Goal: Communication & Community: Answer question/provide support

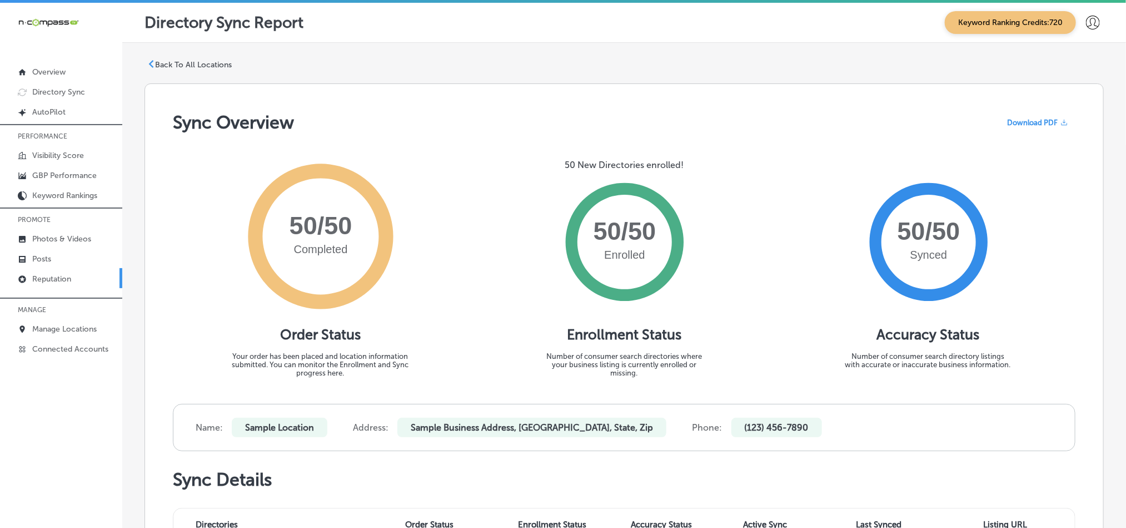
click at [48, 277] on p "Reputation" at bounding box center [51, 278] width 39 height 9
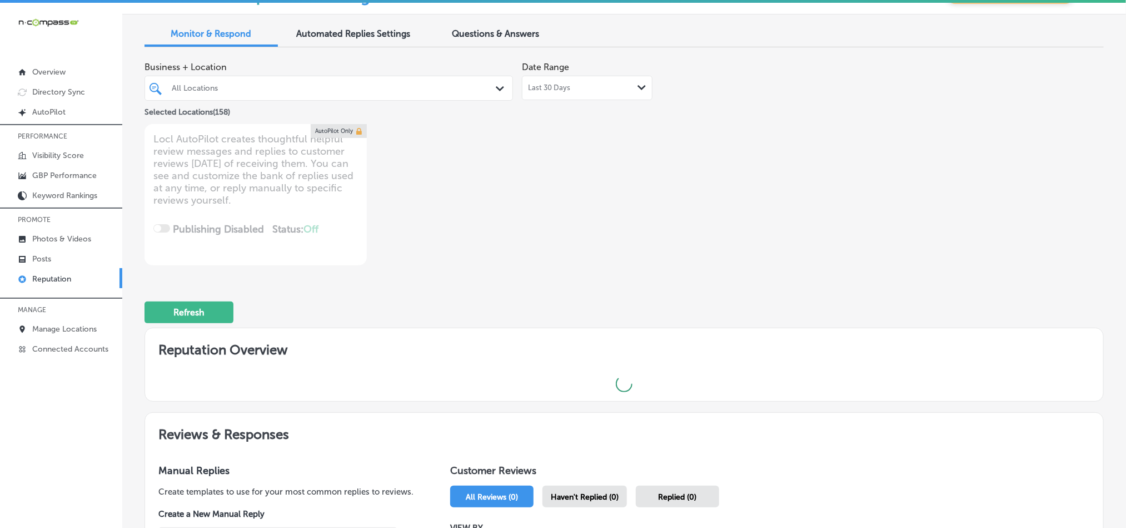
scroll to position [56, 0]
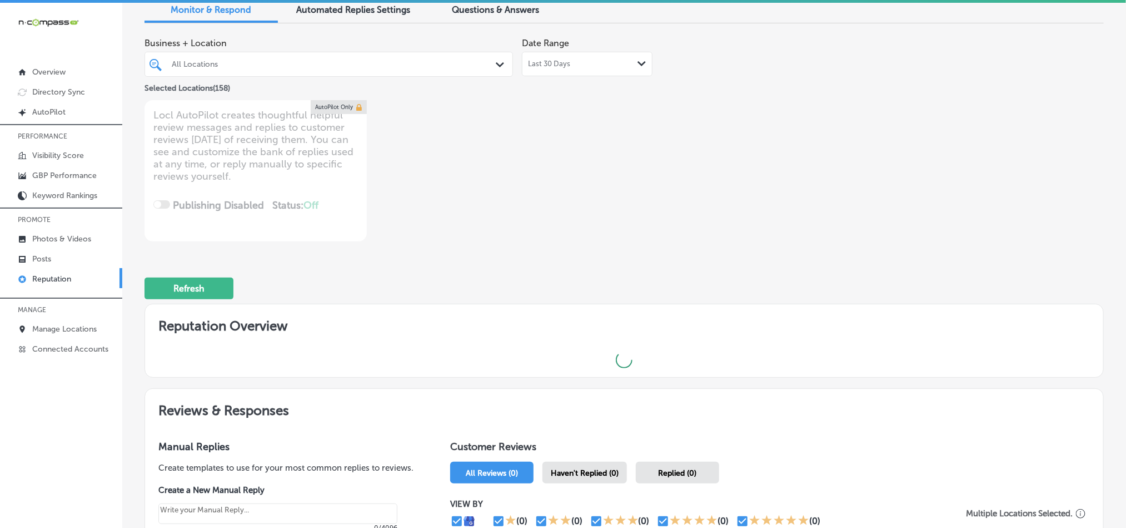
click at [496, 70] on div "Path Created with Sketch." at bounding box center [502, 65] width 12 height 12
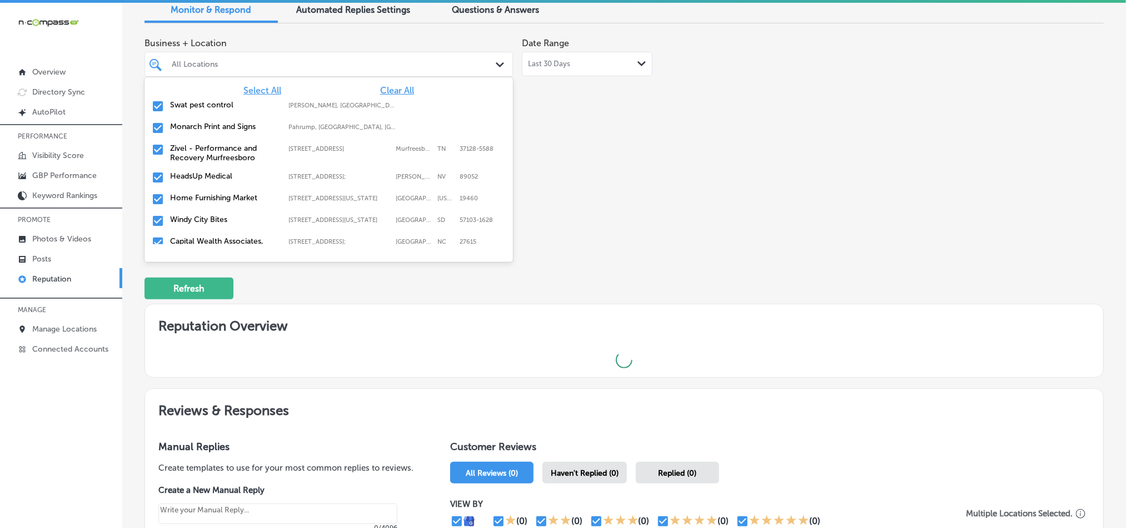
click at [384, 87] on span "Clear All" at bounding box center [397, 90] width 34 height 11
click at [154, 106] on input "checkbox" at bounding box center [157, 106] width 13 height 13
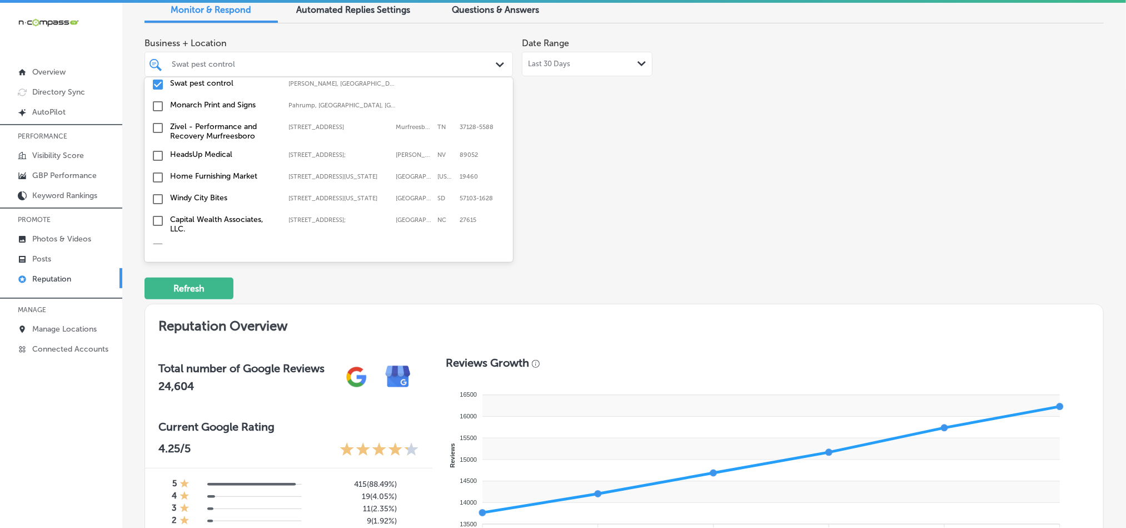
scroll to position [27, 0]
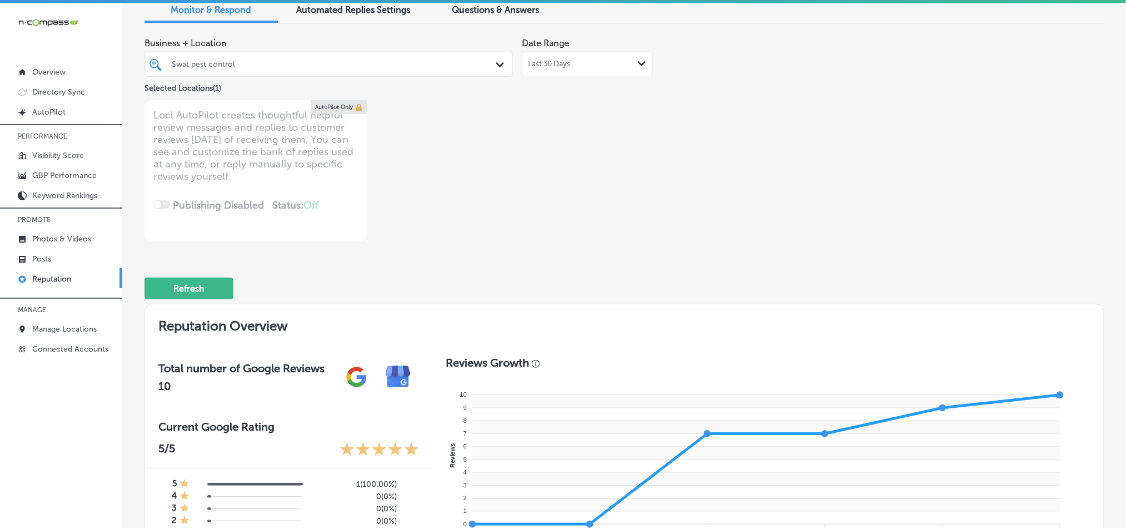
click at [475, 69] on div "Swat pest control" at bounding box center [328, 64] width 325 height 17
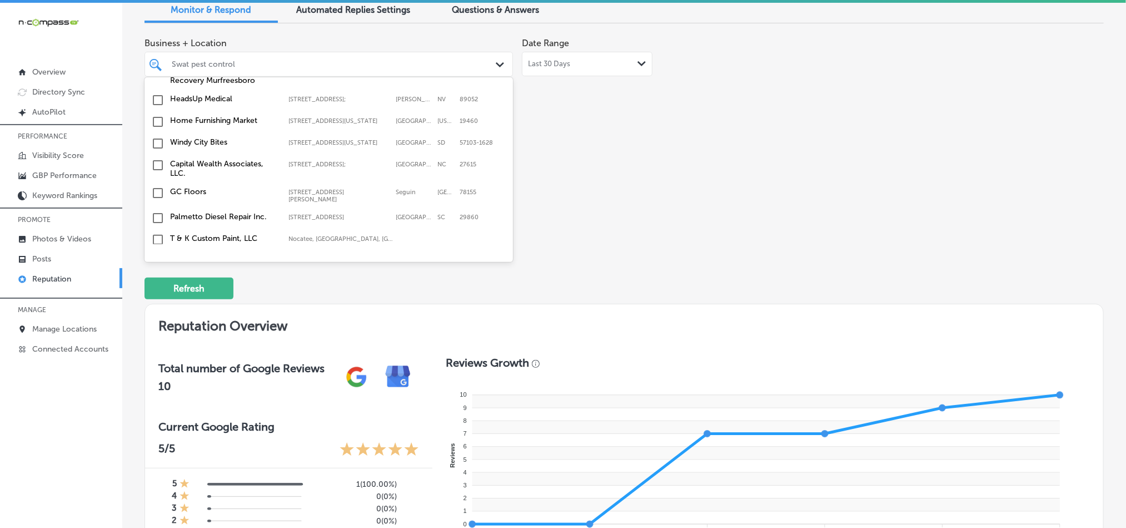
scroll to position [83, 0]
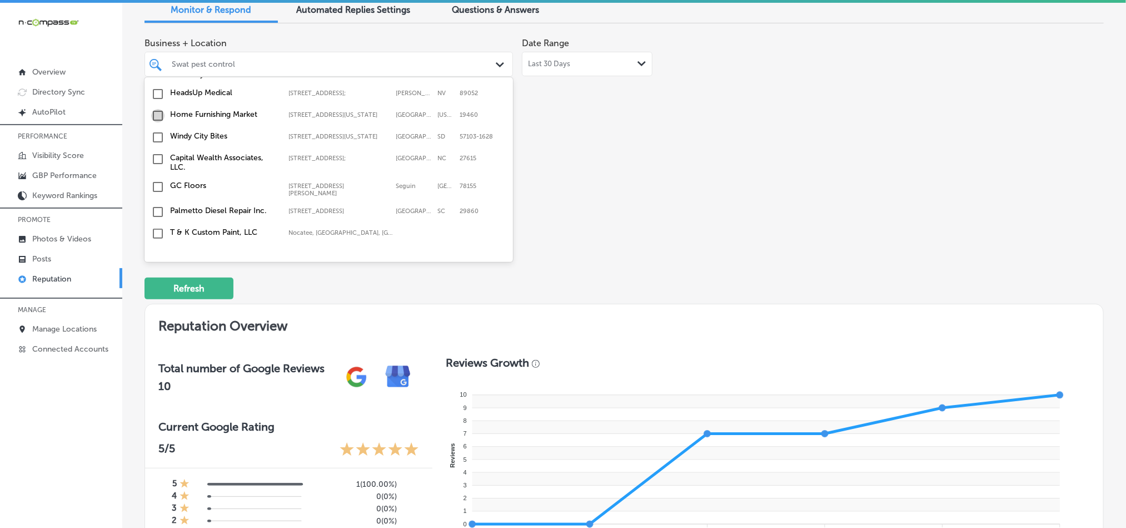
click at [155, 119] on input "checkbox" at bounding box center [157, 115] width 13 height 13
click at [156, 114] on input "checkbox" at bounding box center [157, 109] width 13 height 13
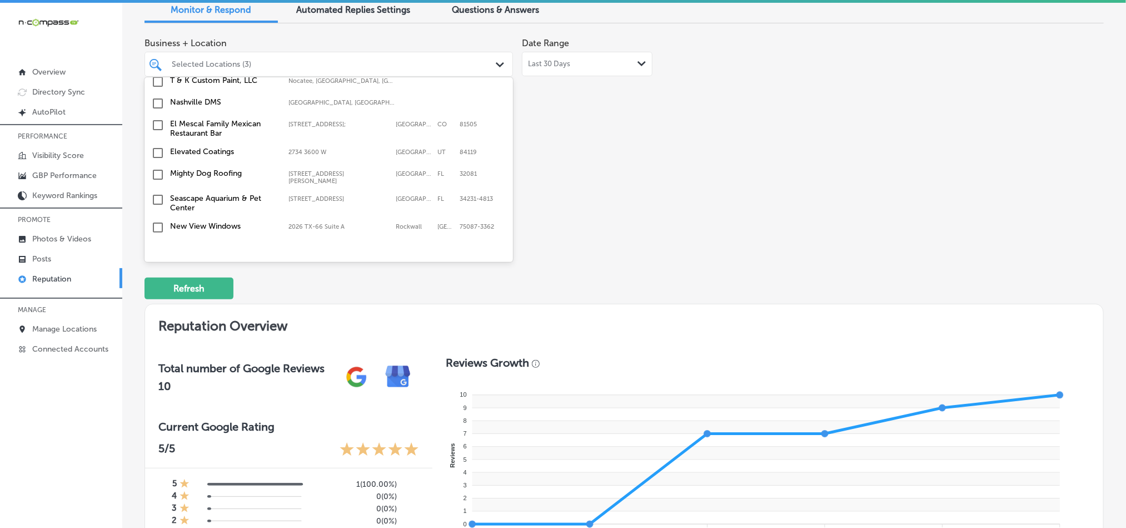
scroll to position [222, 0]
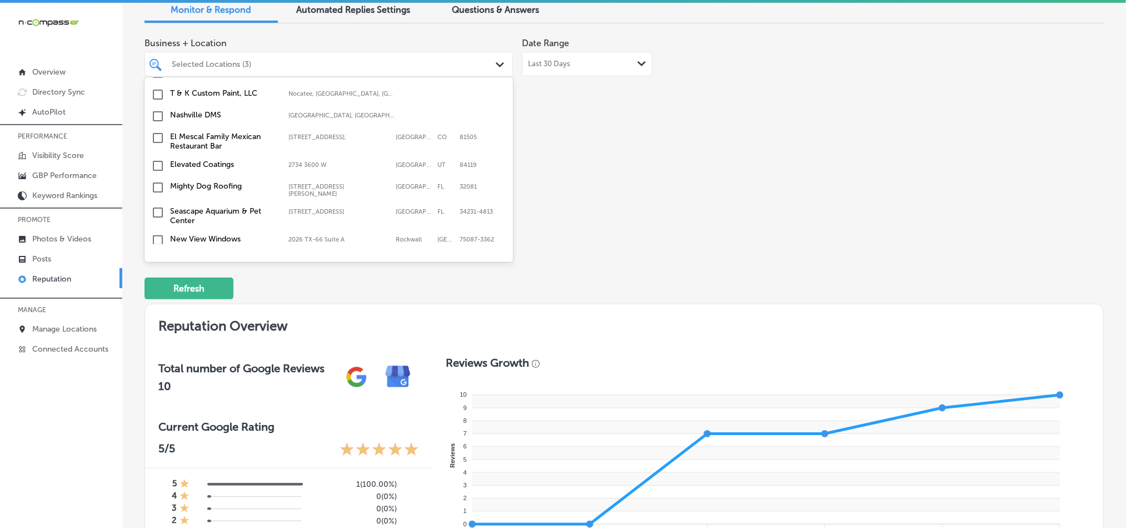
click at [158, 190] on input "checkbox" at bounding box center [157, 187] width 13 height 13
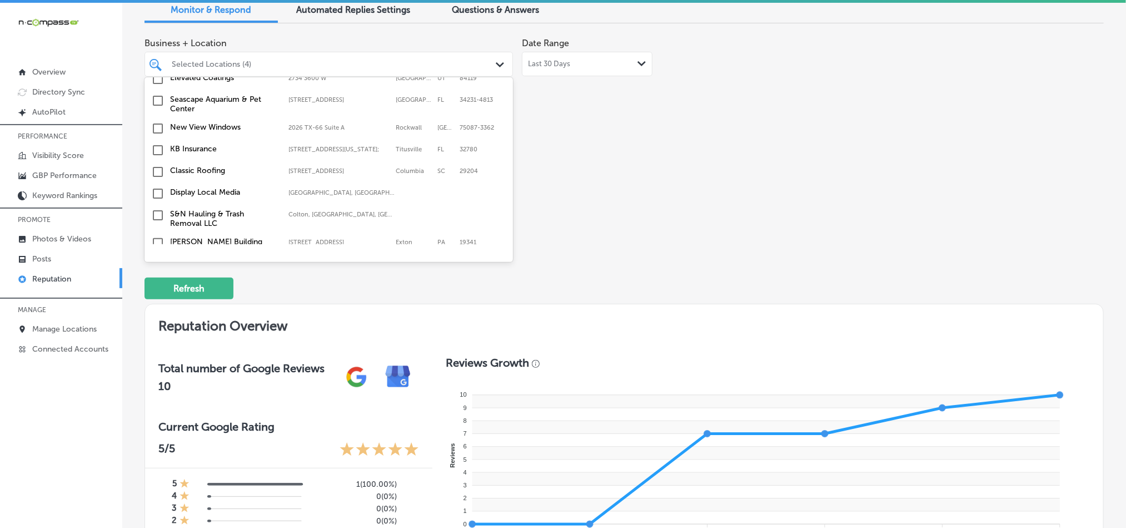
scroll to position [361, 0]
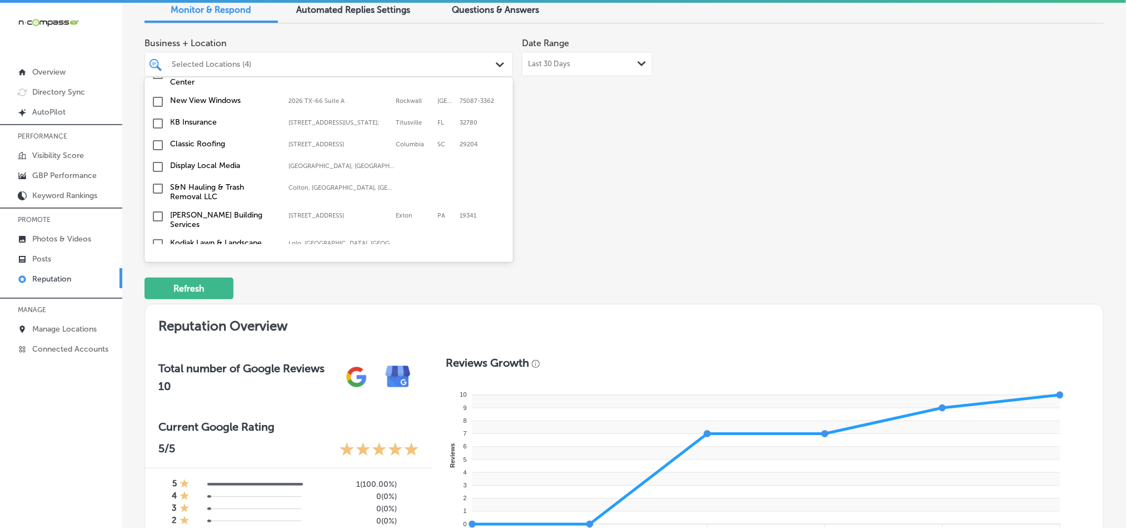
click at [157, 126] on input "checkbox" at bounding box center [157, 123] width 13 height 13
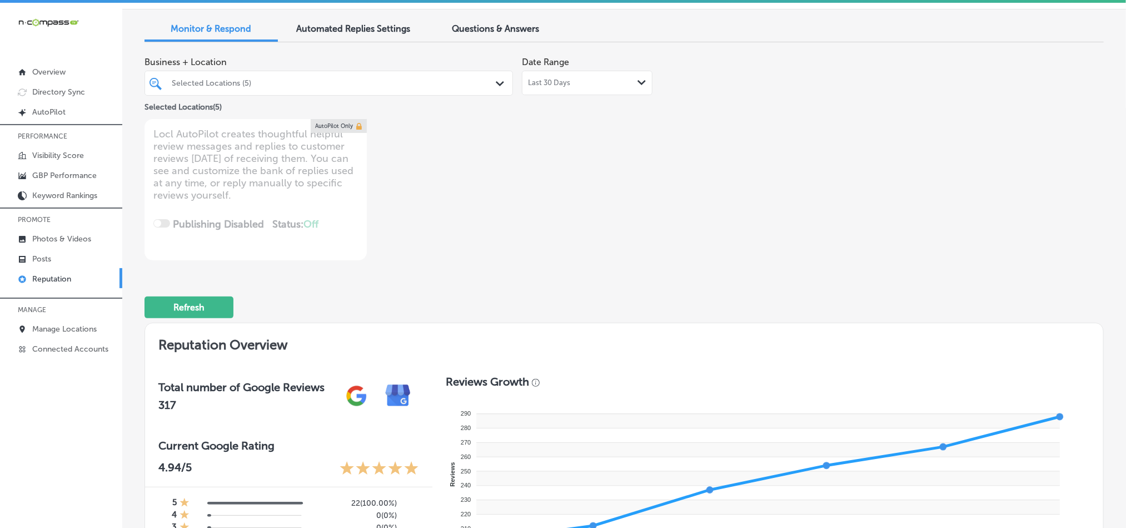
scroll to position [0, 0]
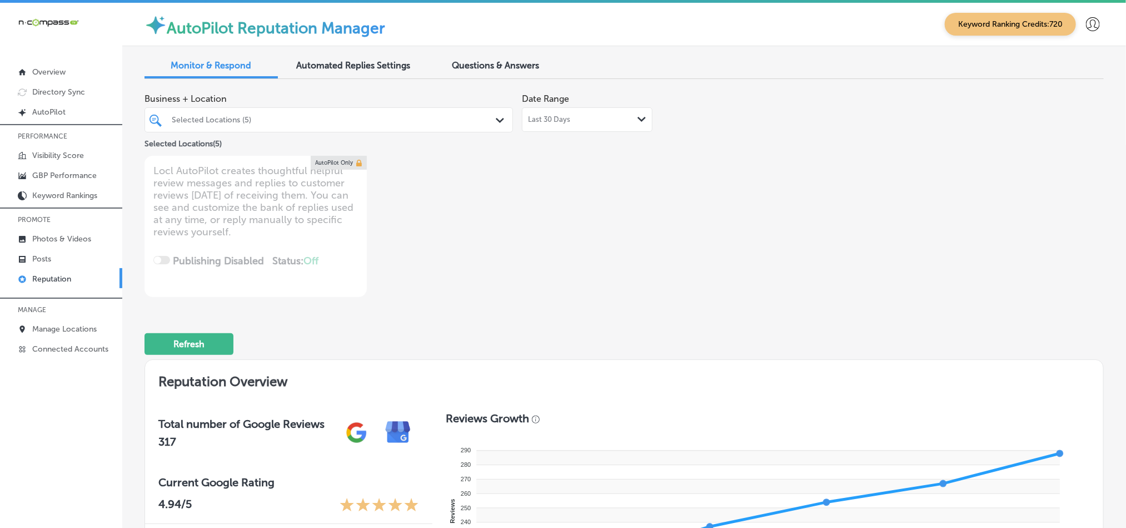
click at [455, 121] on div "Selected Locations (5)" at bounding box center [334, 119] width 325 height 9
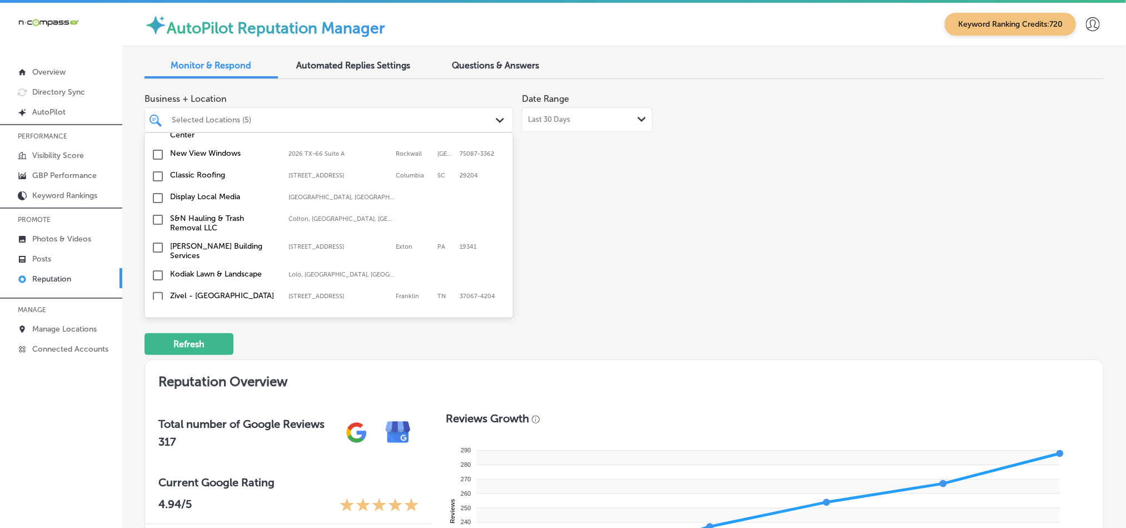
scroll to position [417, 0]
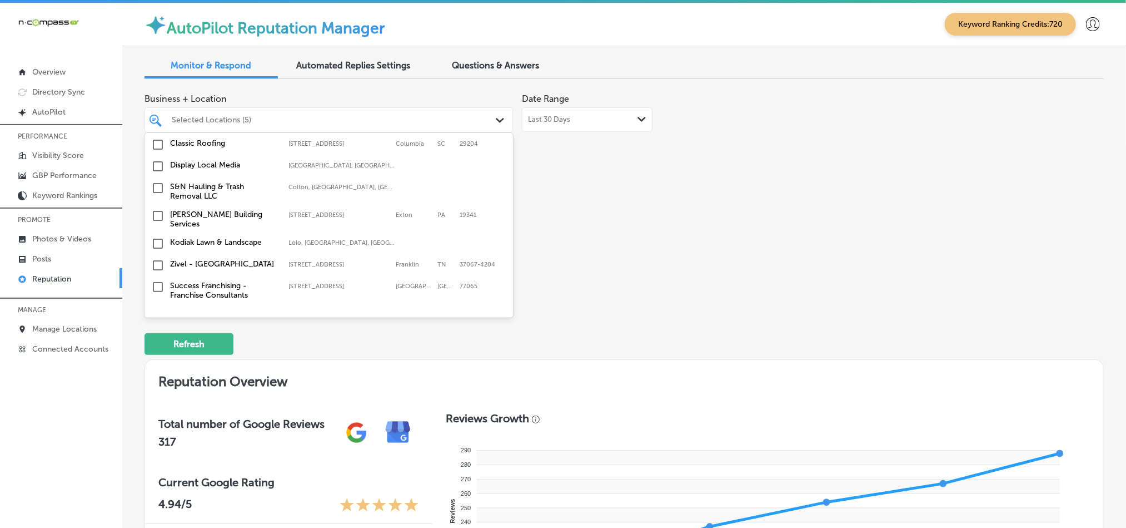
click at [157, 170] on input "checkbox" at bounding box center [157, 166] width 13 height 13
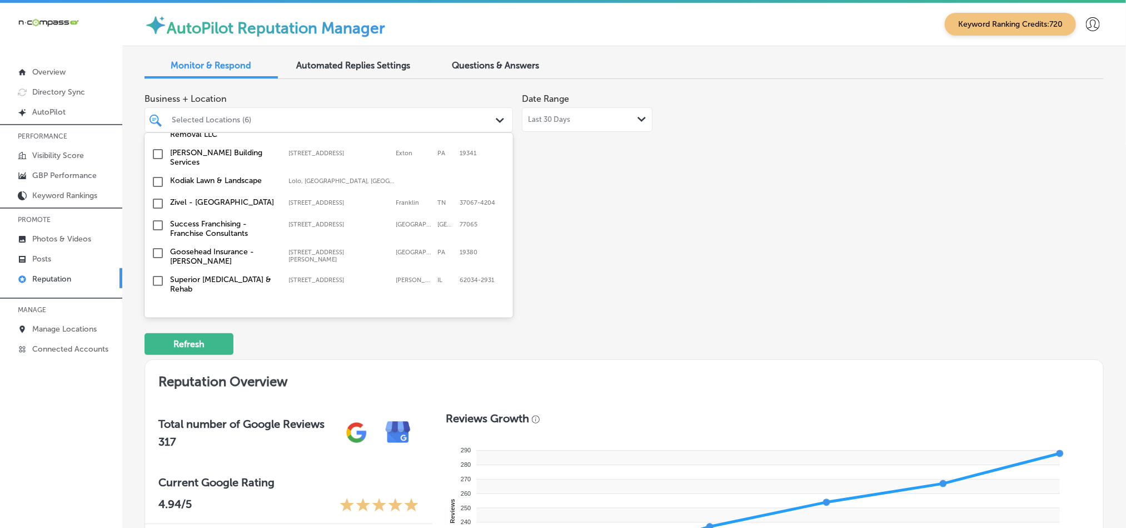
scroll to position [473, 0]
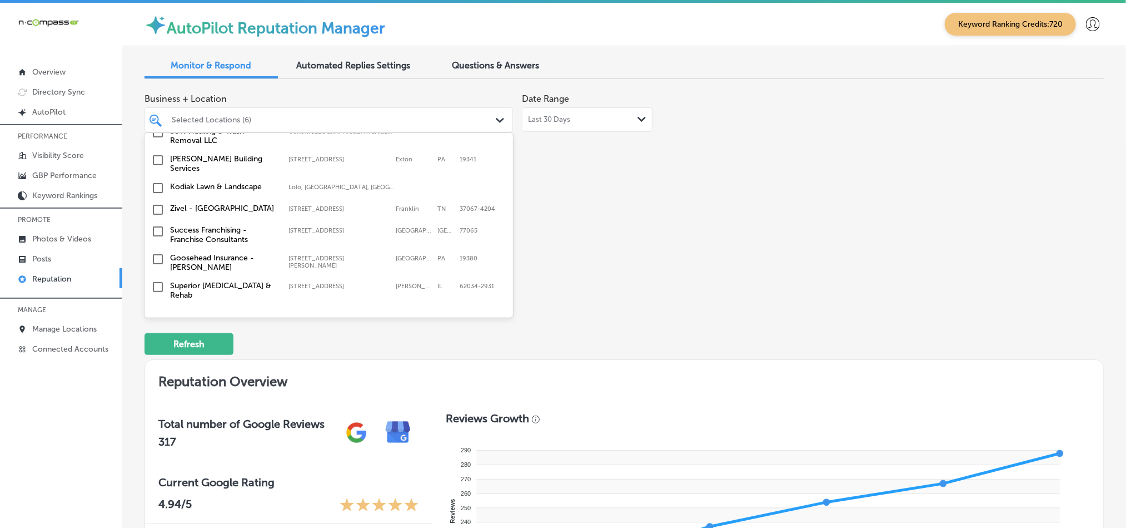
click at [157, 186] on input "checkbox" at bounding box center [157, 187] width 13 height 13
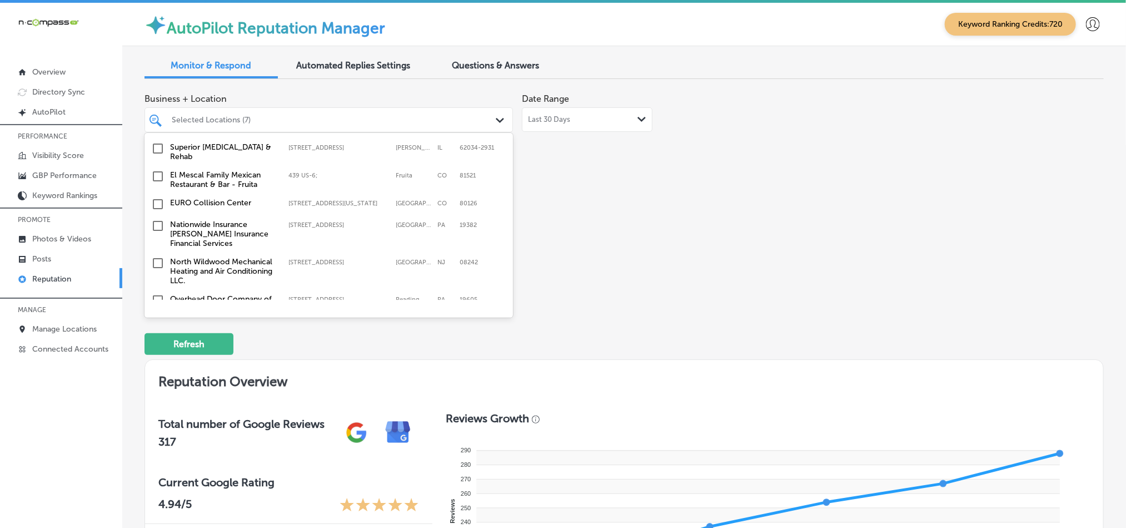
scroll to position [639, 0]
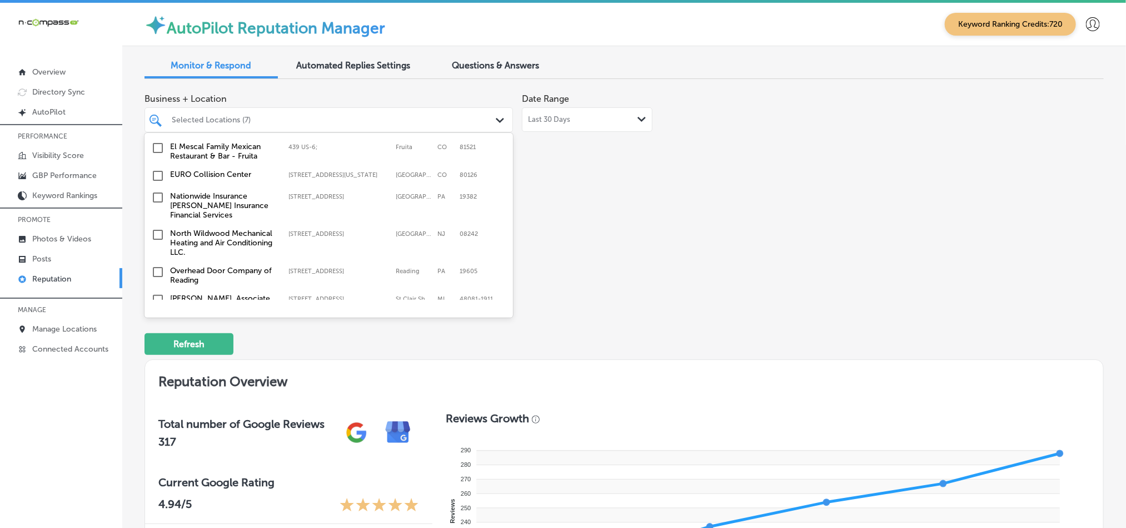
click at [158, 197] on input "checkbox" at bounding box center [157, 197] width 13 height 13
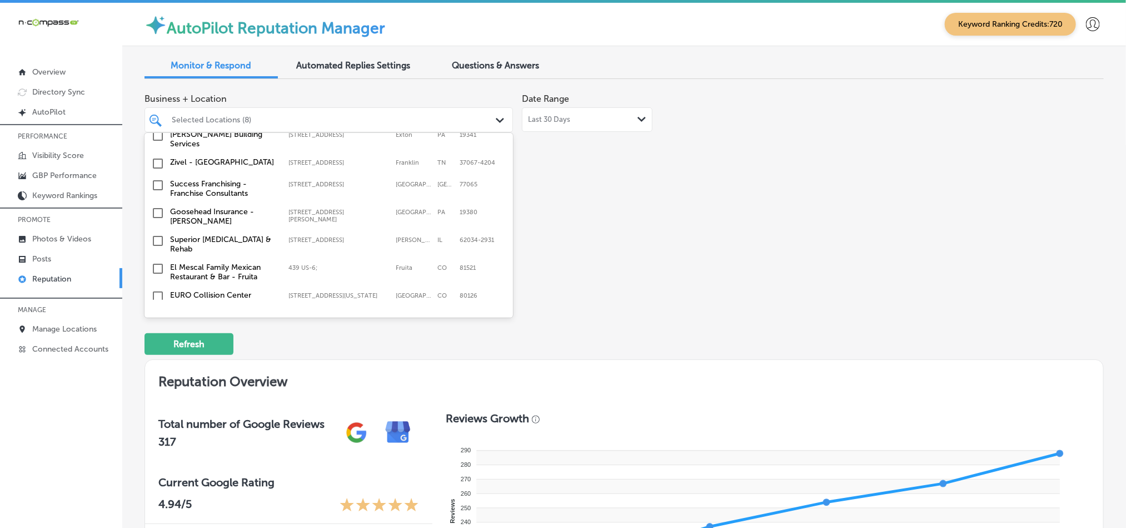
scroll to position [584, 0]
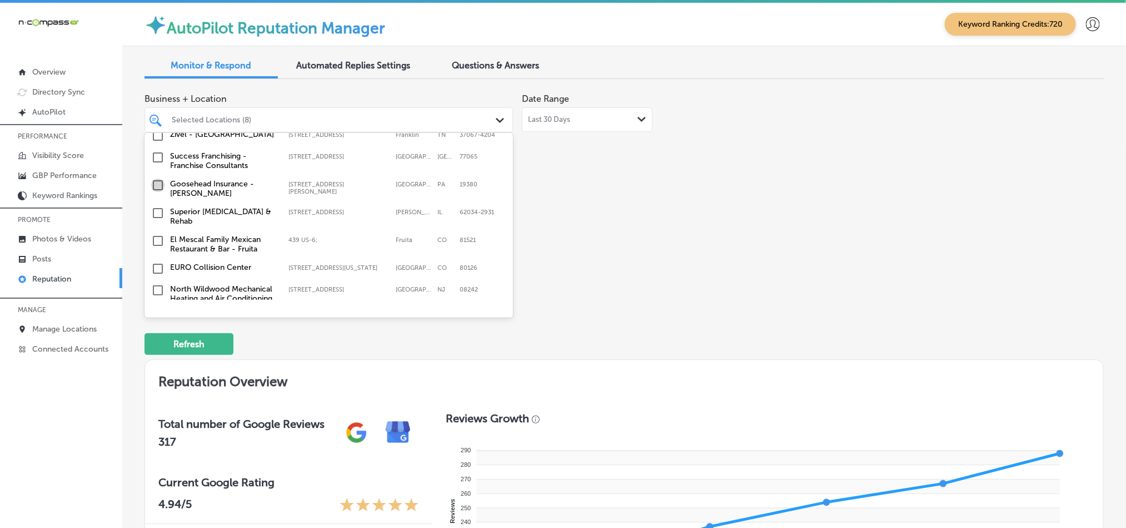
click at [156, 182] on input "checkbox" at bounding box center [157, 184] width 13 height 13
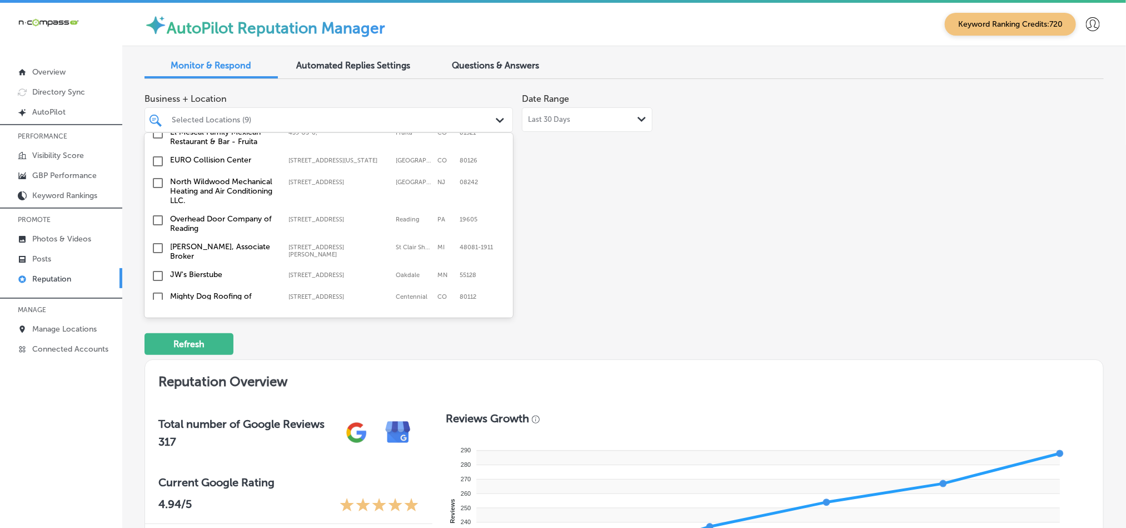
scroll to position [694, 0]
click at [156, 177] on input "checkbox" at bounding box center [157, 179] width 13 height 13
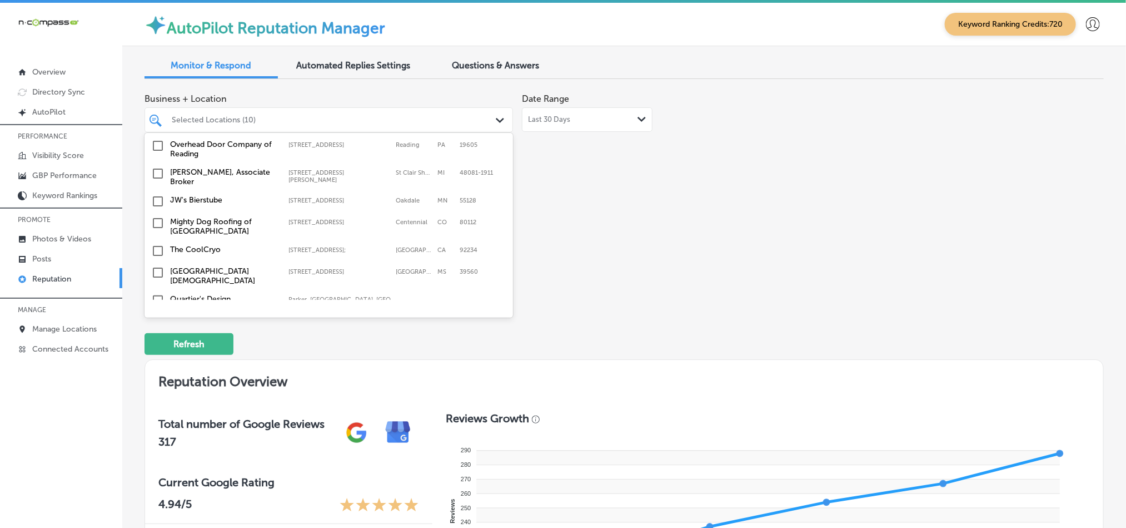
scroll to position [778, 0]
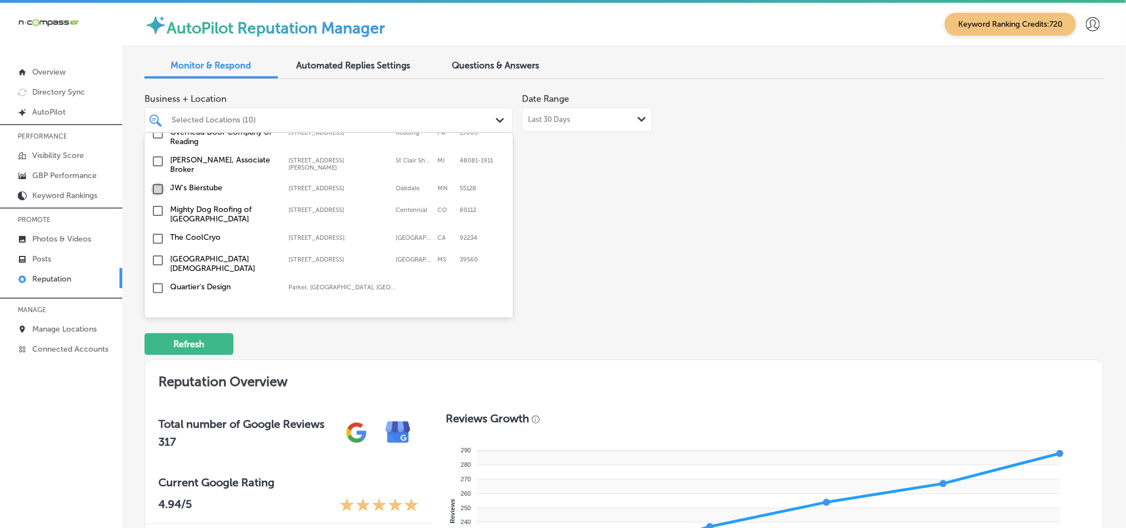
click at [156, 182] on input "checkbox" at bounding box center [157, 188] width 13 height 13
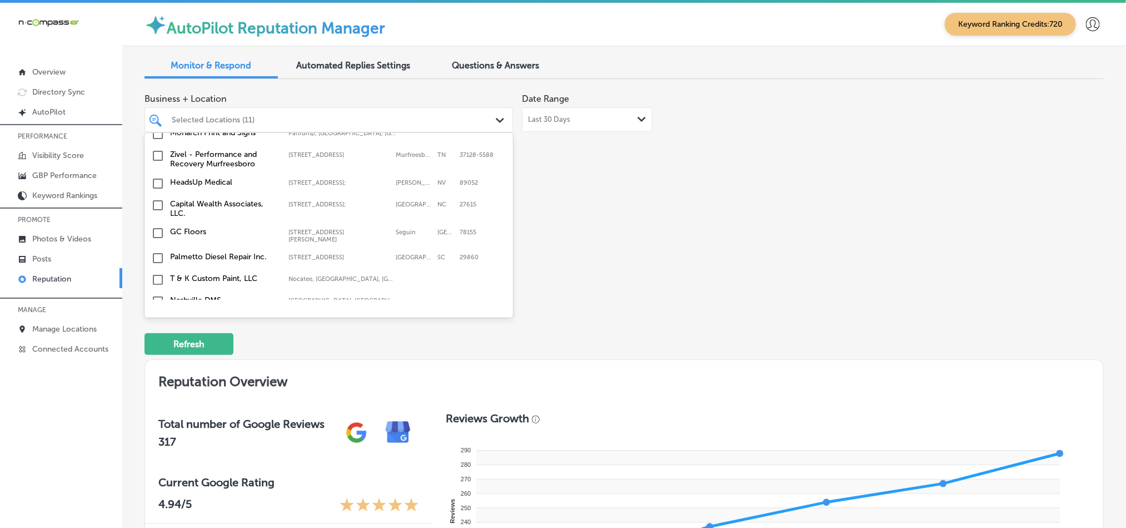
scroll to position [306, 0]
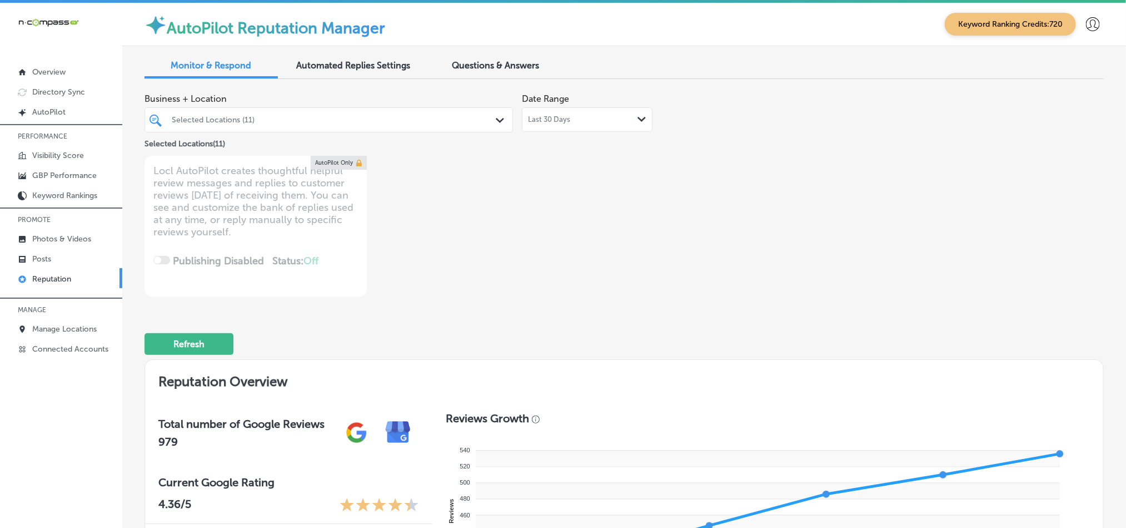
click at [496, 122] on polygon at bounding box center [500, 120] width 8 height 5
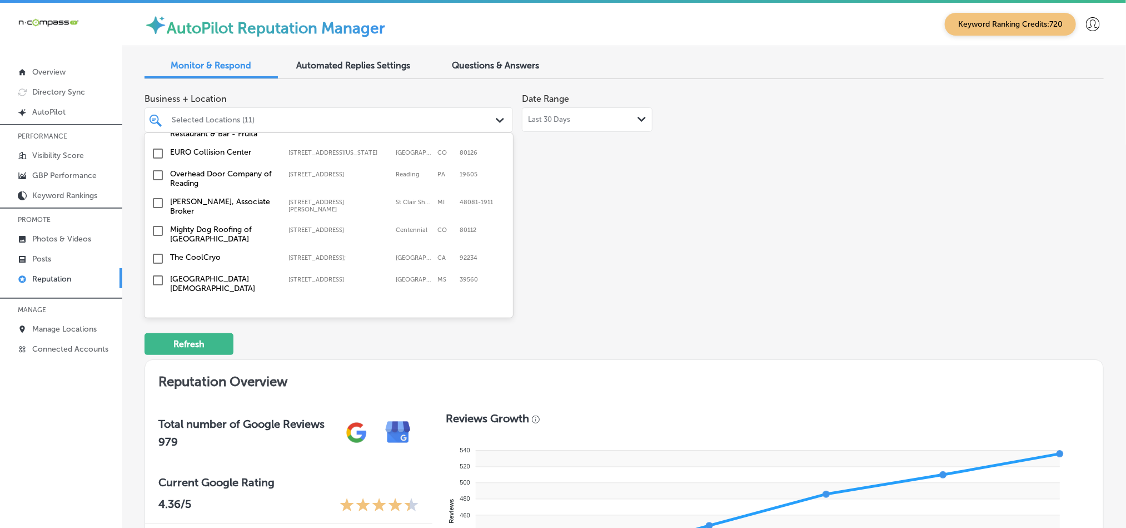
scroll to position [778, 0]
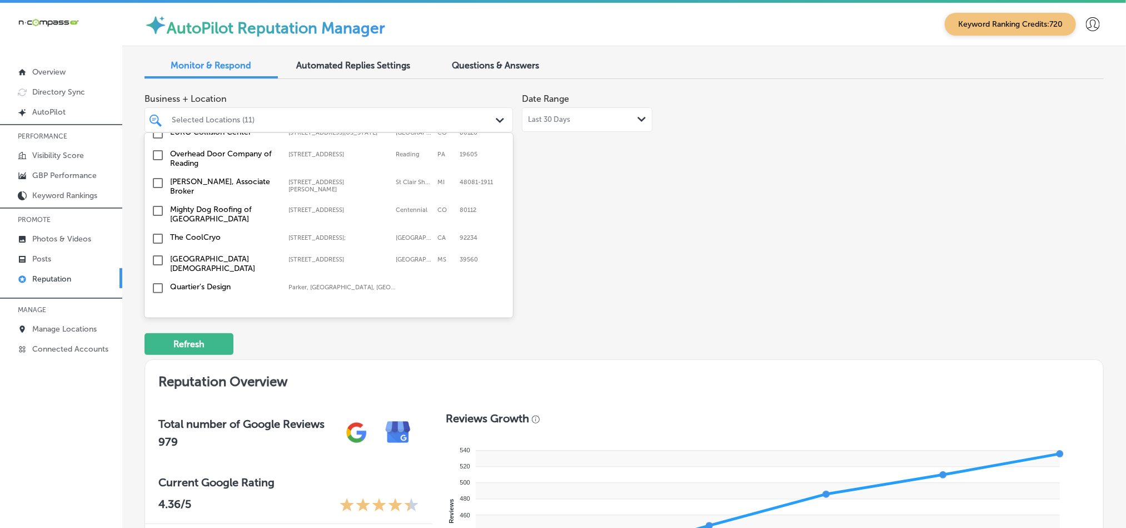
click at [157, 204] on input "checkbox" at bounding box center [157, 210] width 13 height 13
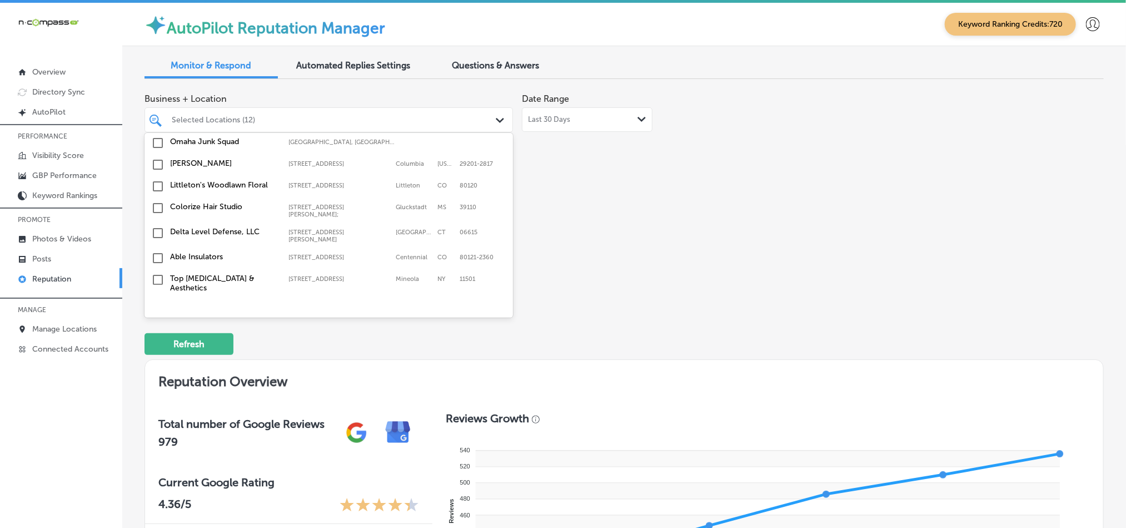
scroll to position [973, 0]
click at [157, 223] on input "checkbox" at bounding box center [157, 229] width 13 height 13
click at [158, 245] on input "checkbox" at bounding box center [157, 251] width 13 height 13
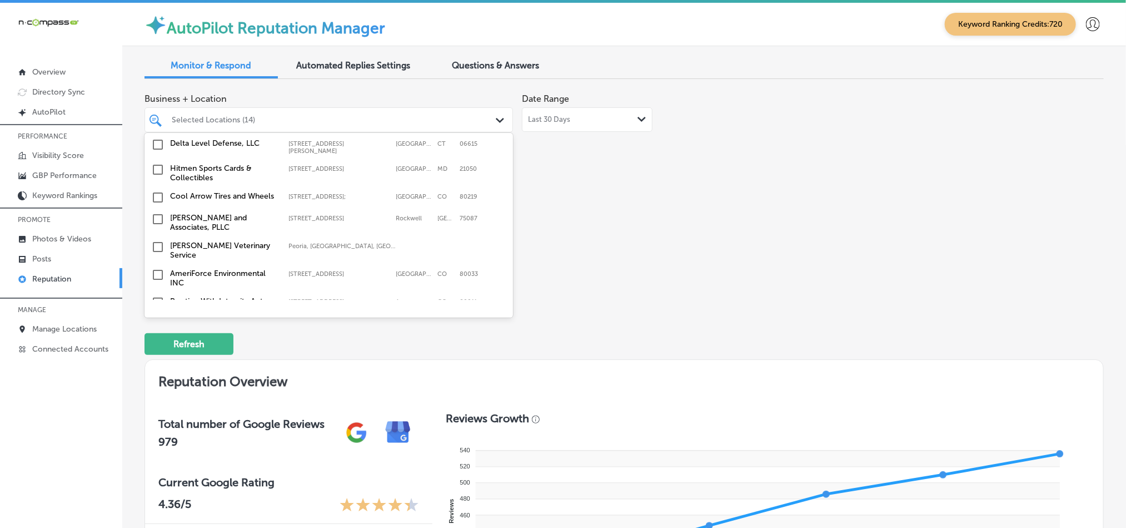
scroll to position [1084, 0]
click at [157, 211] on input "checkbox" at bounding box center [157, 217] width 13 height 13
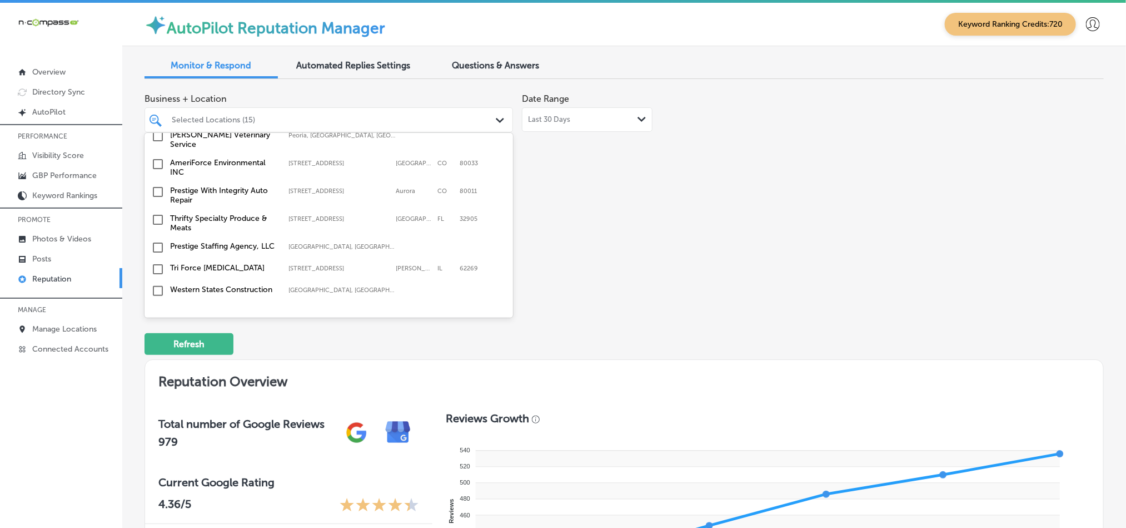
scroll to position [1195, 0]
click at [157, 211] on input "checkbox" at bounding box center [157, 217] width 13 height 13
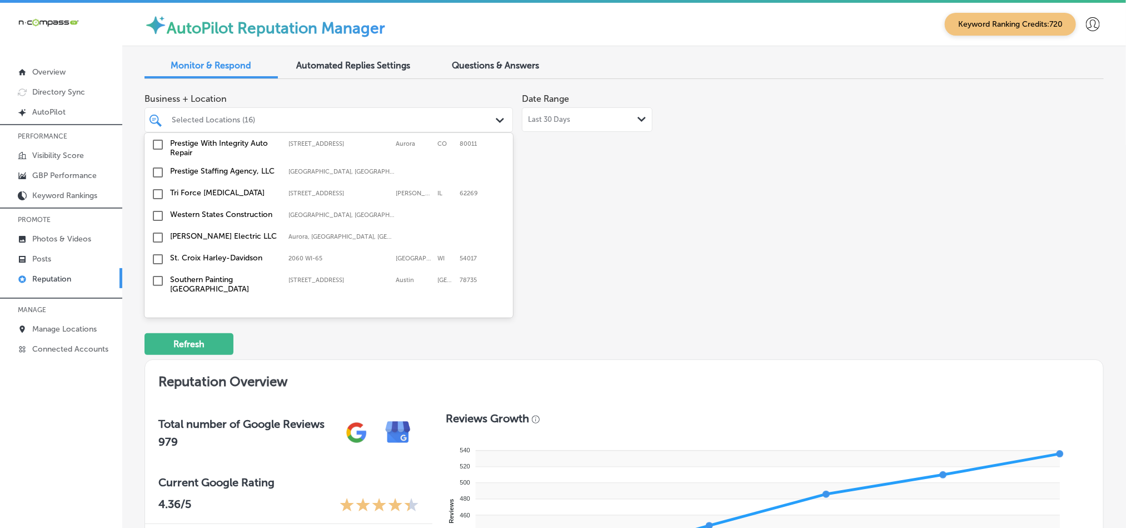
scroll to position [1278, 0]
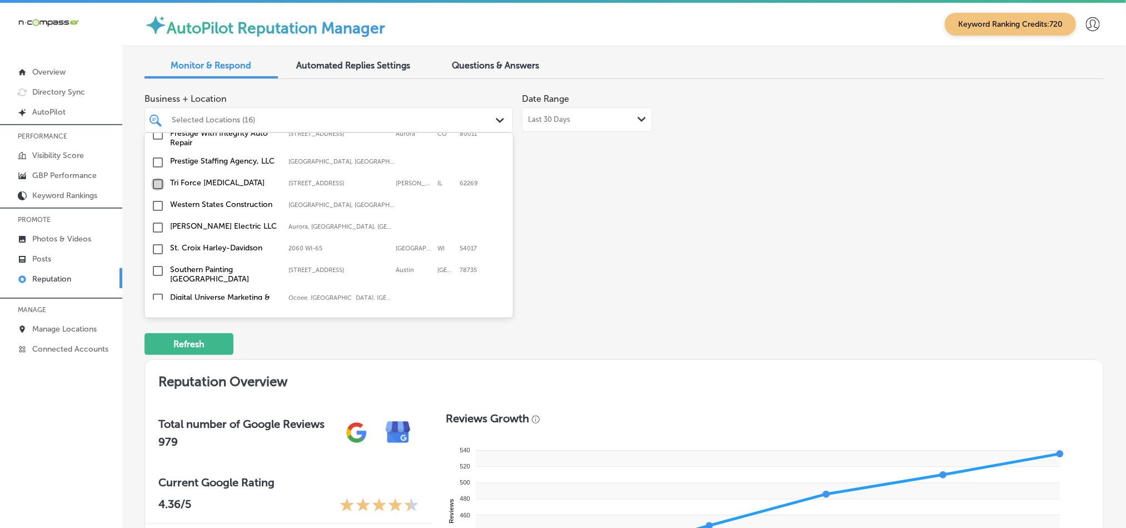
click at [157, 177] on input "checkbox" at bounding box center [157, 183] width 13 height 13
click at [157, 242] on input "checkbox" at bounding box center [157, 248] width 13 height 13
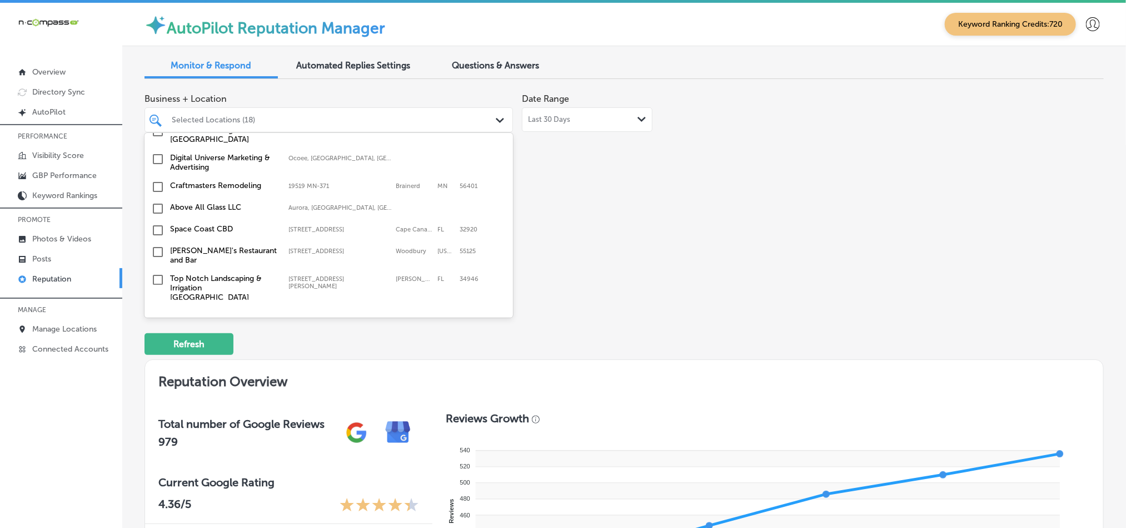
scroll to position [1445, 0]
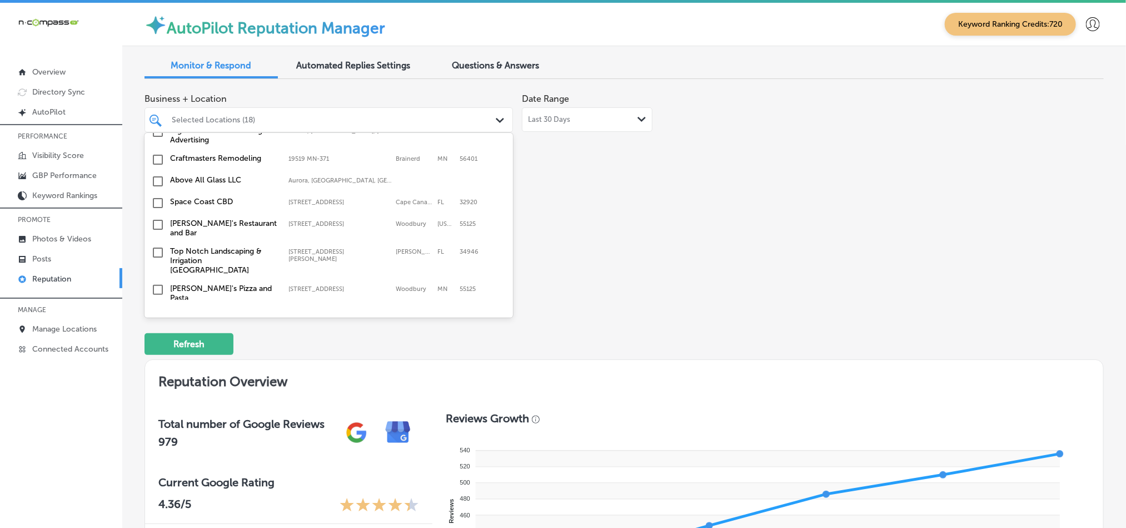
click at [157, 196] on input "checkbox" at bounding box center [157, 202] width 13 height 13
click at [155, 175] on input "checkbox" at bounding box center [157, 181] width 13 height 13
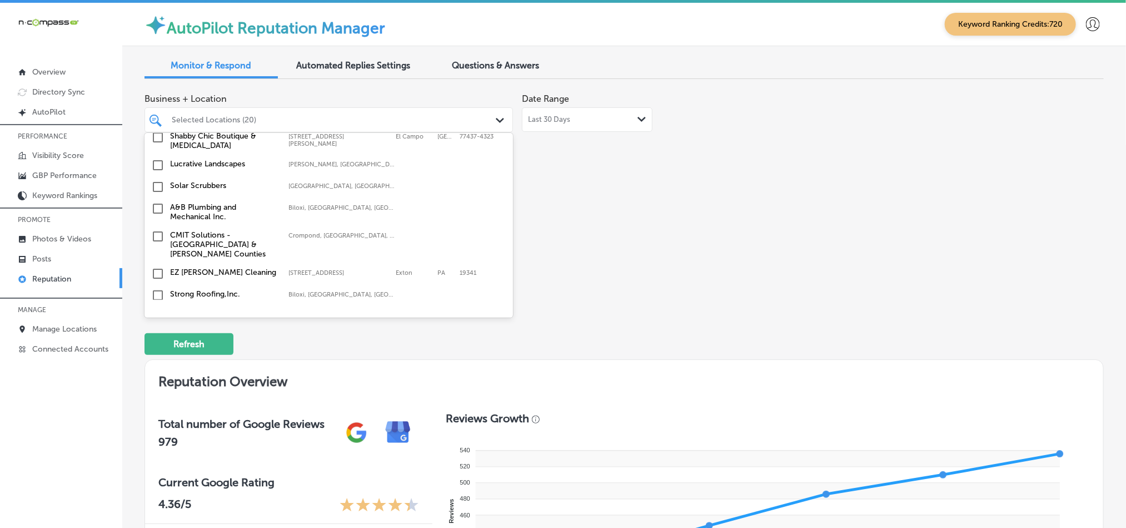
scroll to position [1668, 0]
click at [157, 202] on input "checkbox" at bounding box center [157, 208] width 13 height 13
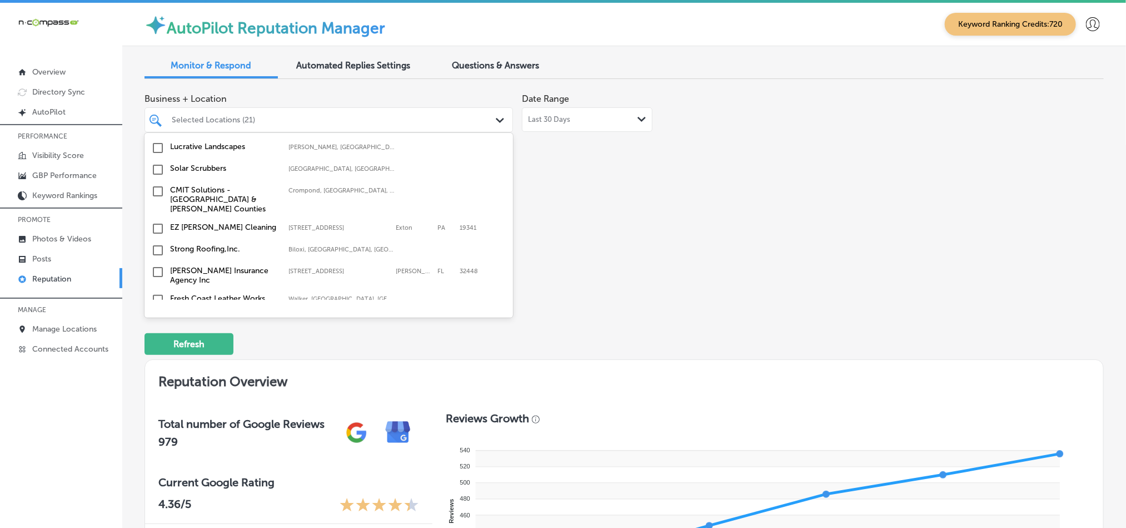
scroll to position [1723, 0]
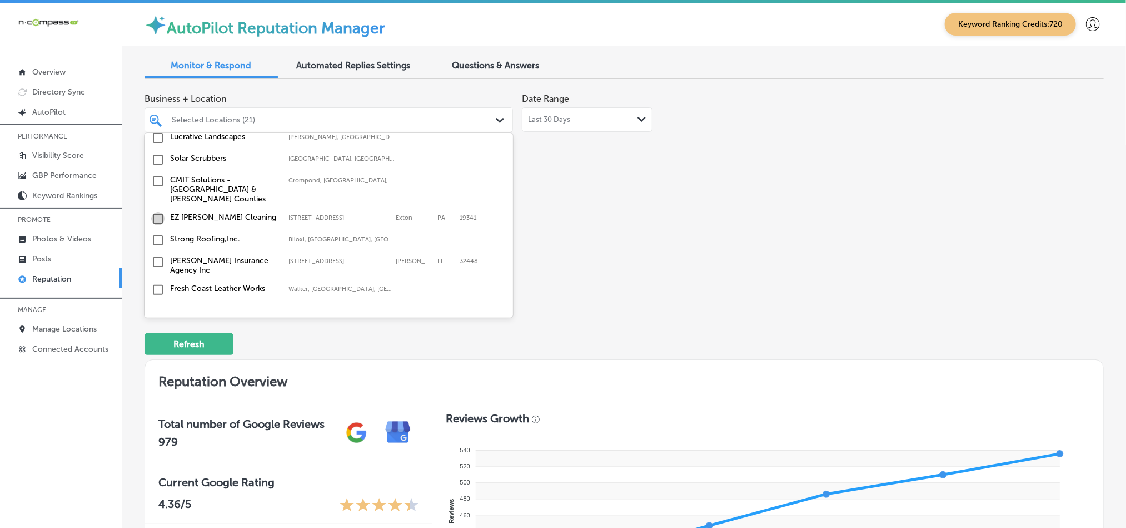
click at [157, 212] on input "checkbox" at bounding box center [157, 218] width 13 height 13
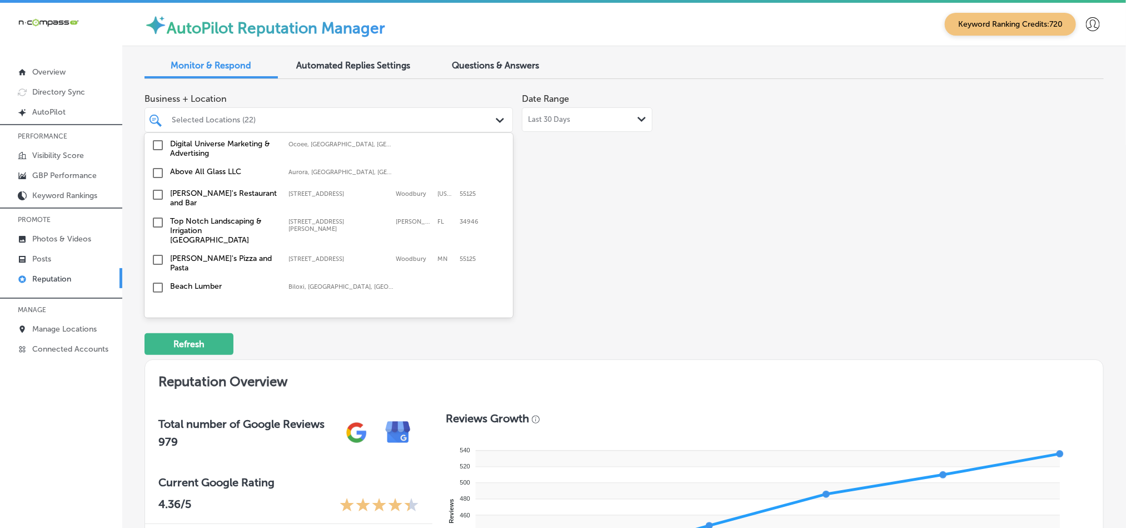
scroll to position [1528, 0]
click at [157, 212] on input "checkbox" at bounding box center [157, 218] width 13 height 13
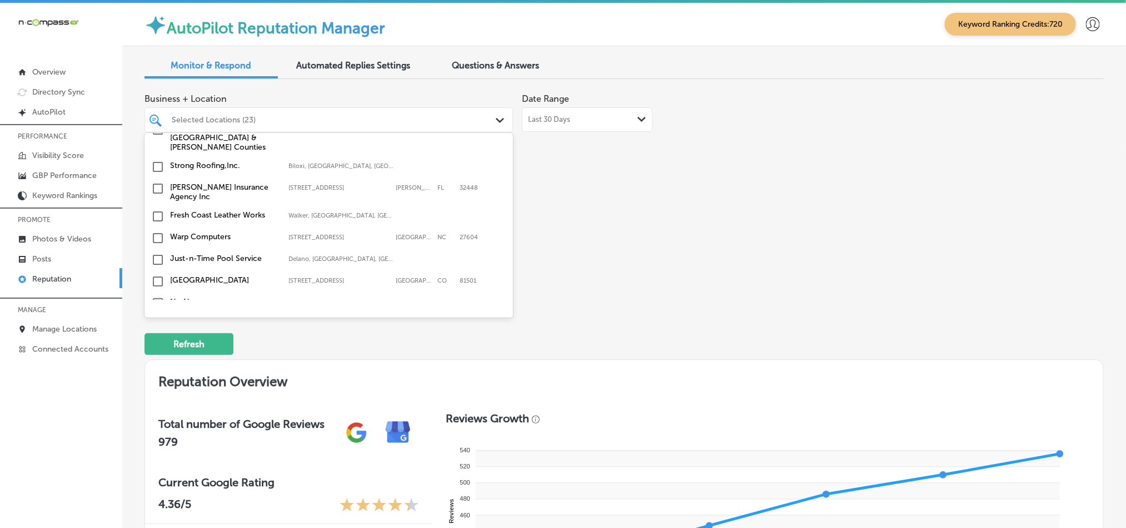
scroll to position [1807, 0]
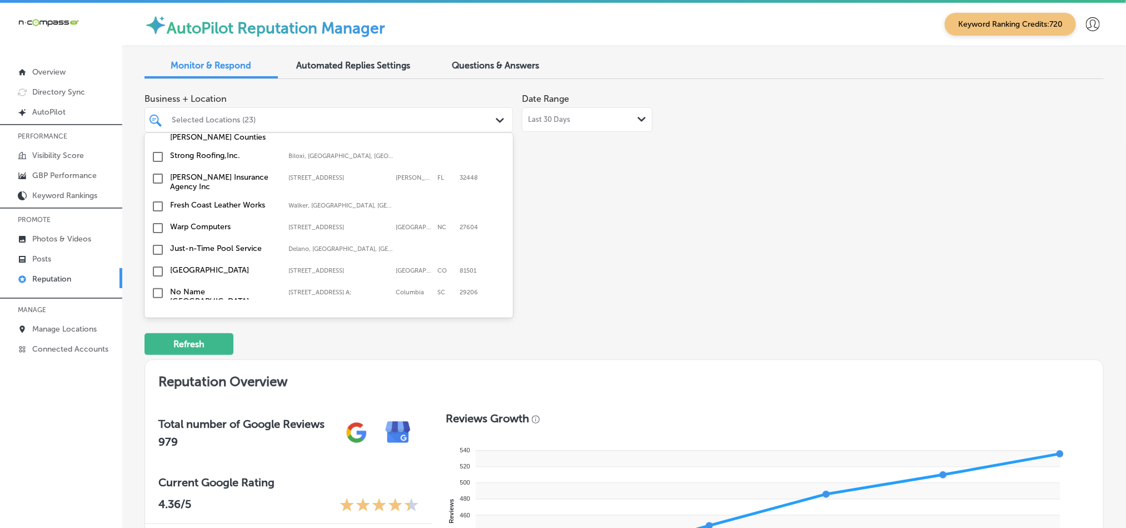
click at [155, 243] on input "checkbox" at bounding box center [157, 249] width 13 height 13
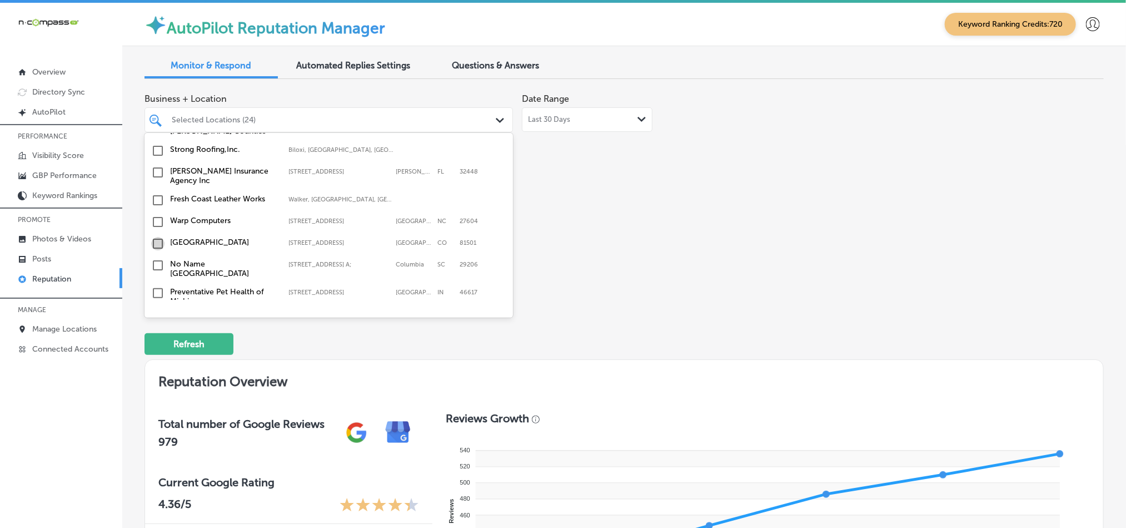
click at [155, 237] on input "checkbox" at bounding box center [157, 243] width 13 height 13
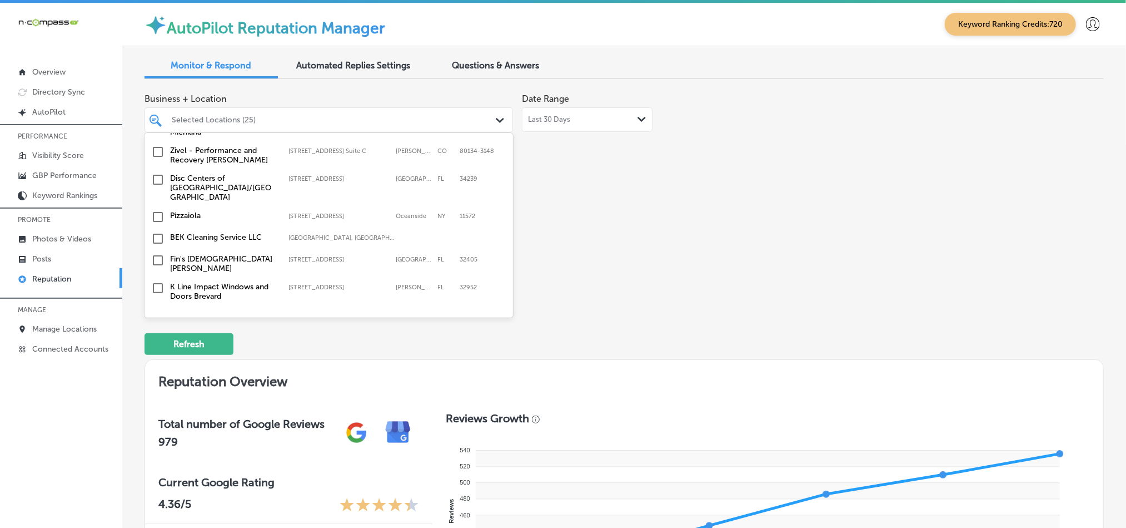
scroll to position [2029, 0]
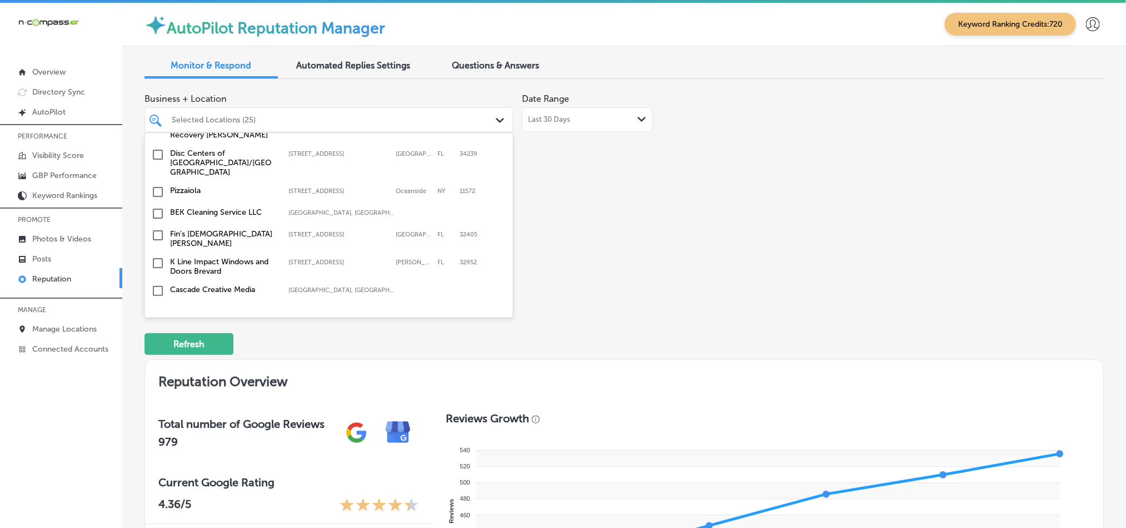
click at [156, 229] on input "checkbox" at bounding box center [157, 235] width 13 height 13
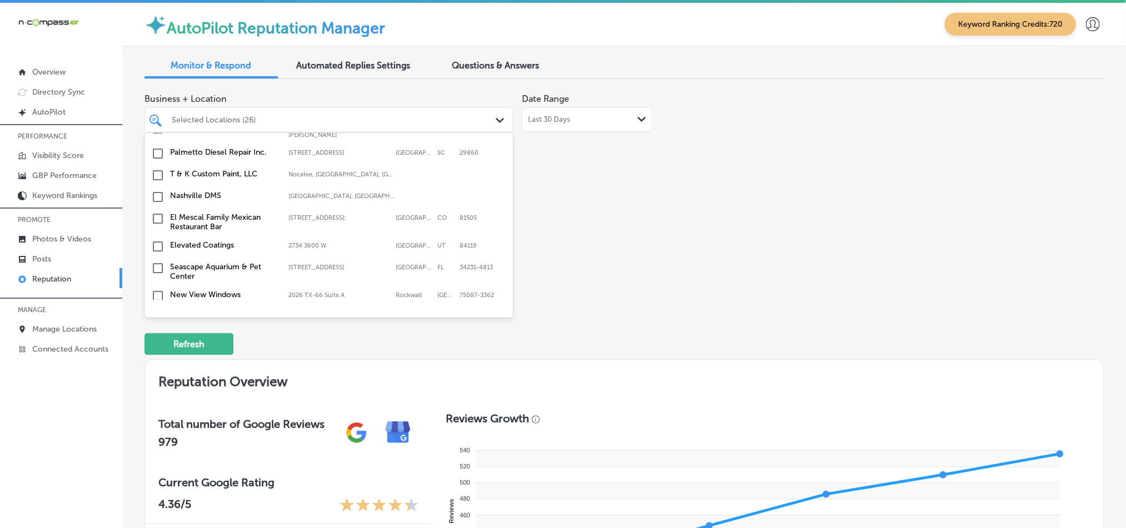
scroll to position [806, 0]
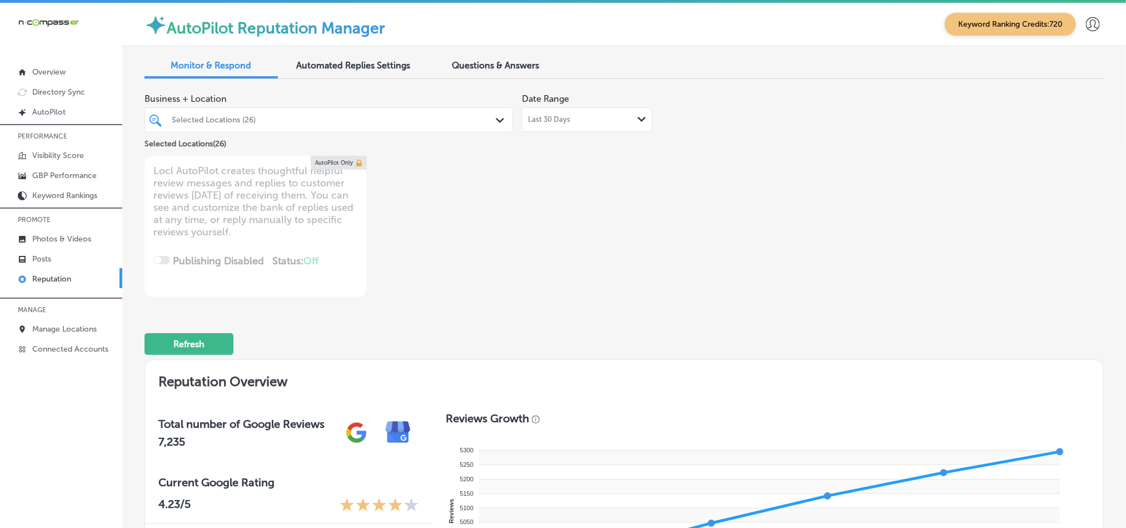
click at [489, 122] on div "Selected Locations (26) Path Created with Sketch." at bounding box center [328, 119] width 367 height 17
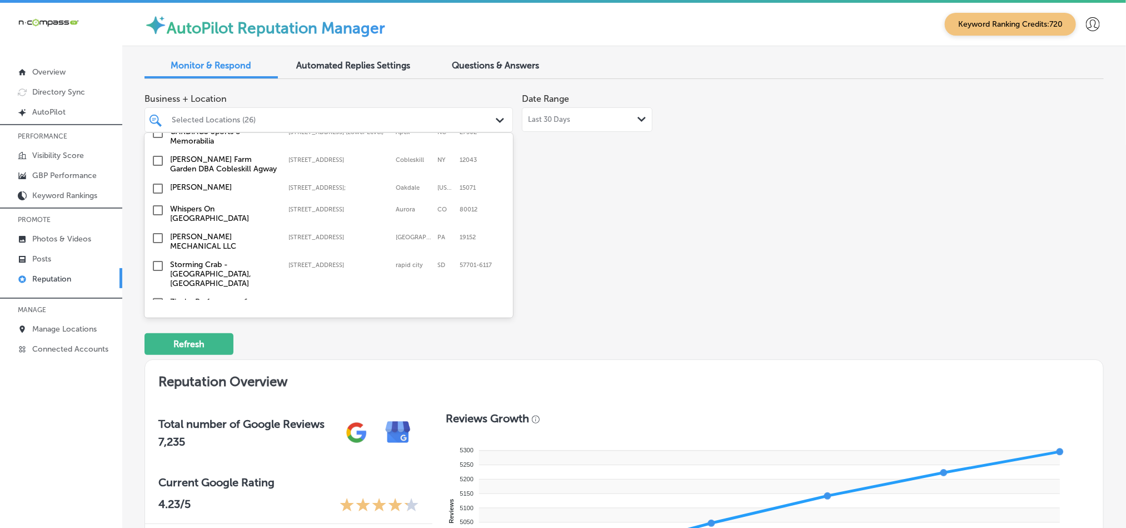
scroll to position [2779, 0]
click at [159, 203] on input "checkbox" at bounding box center [157, 209] width 13 height 13
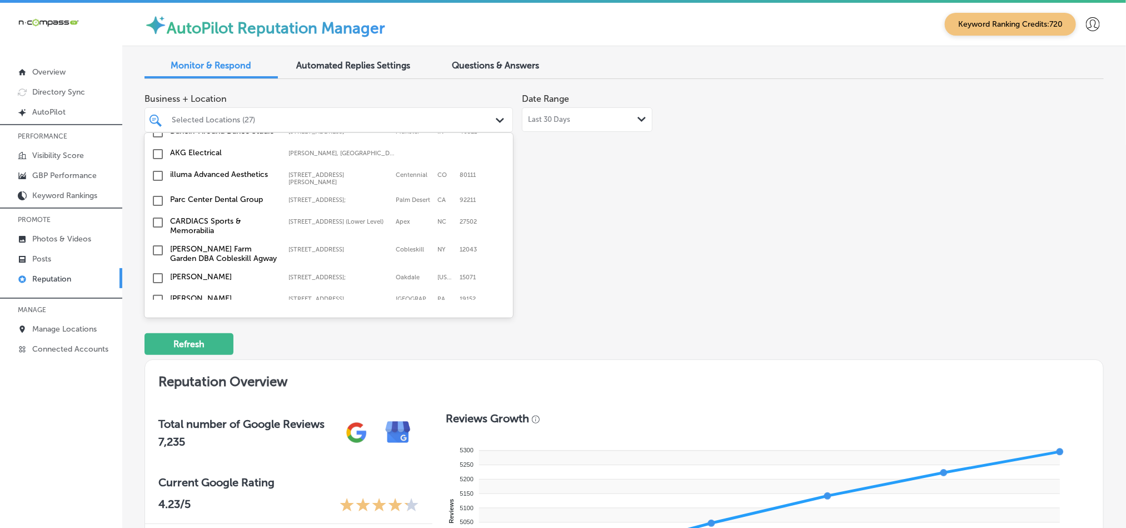
scroll to position [2724, 0]
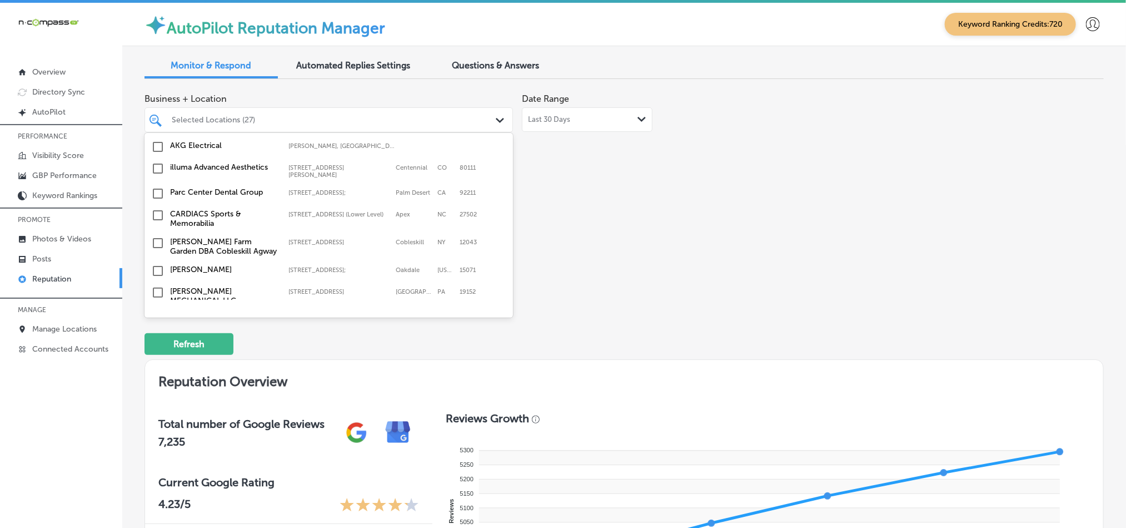
click at [160, 286] on input "checkbox" at bounding box center [157, 292] width 13 height 13
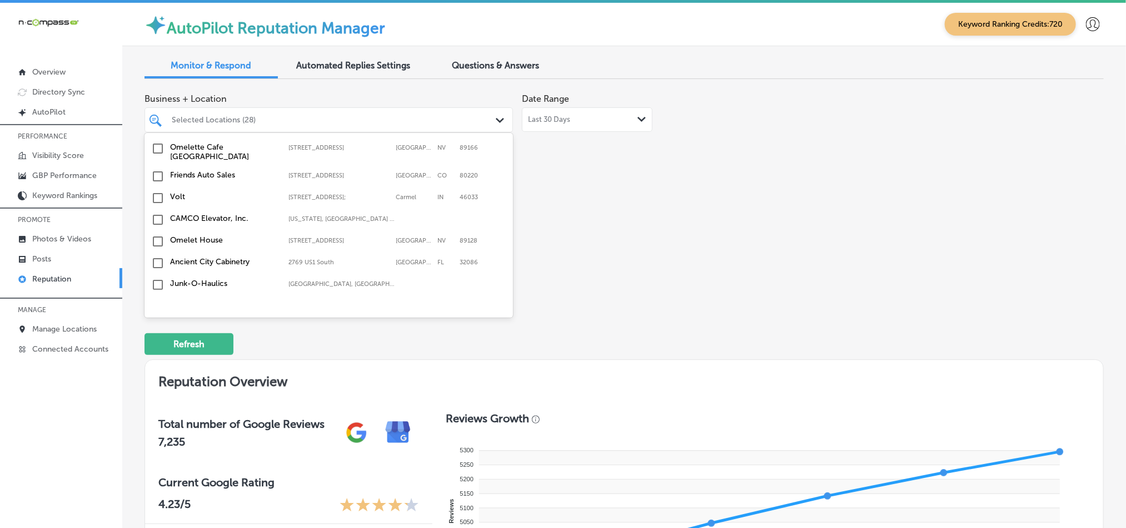
scroll to position [3113, 0]
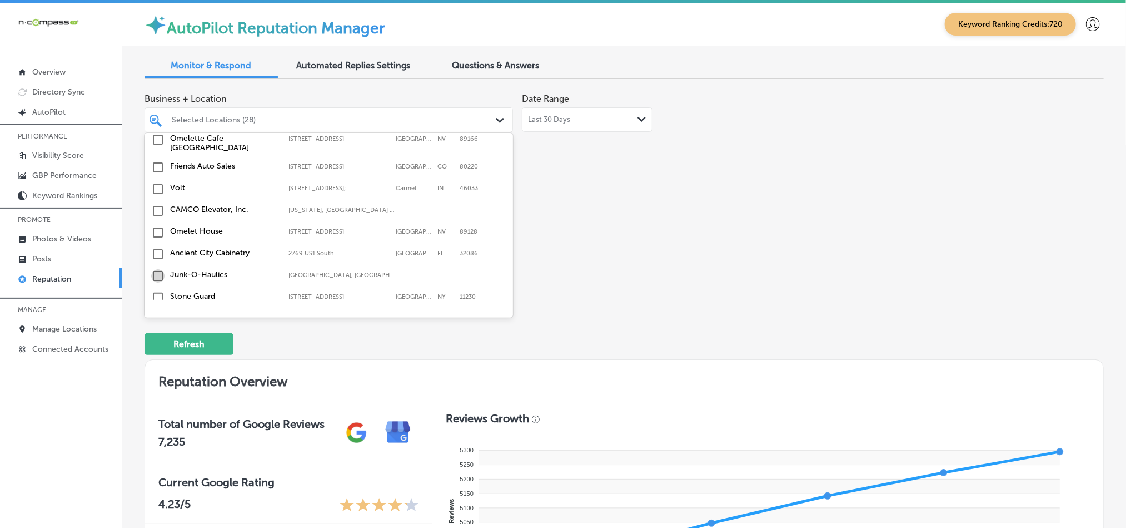
click at [157, 269] on input "checkbox" at bounding box center [157, 275] width 13 height 13
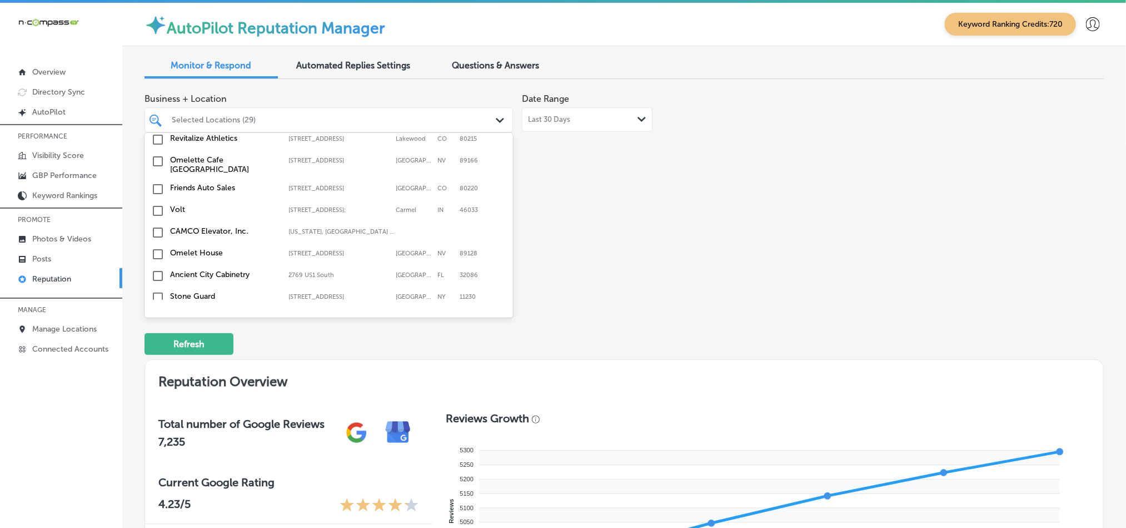
click at [157, 312] on input "checkbox" at bounding box center [157, 318] width 13 height 13
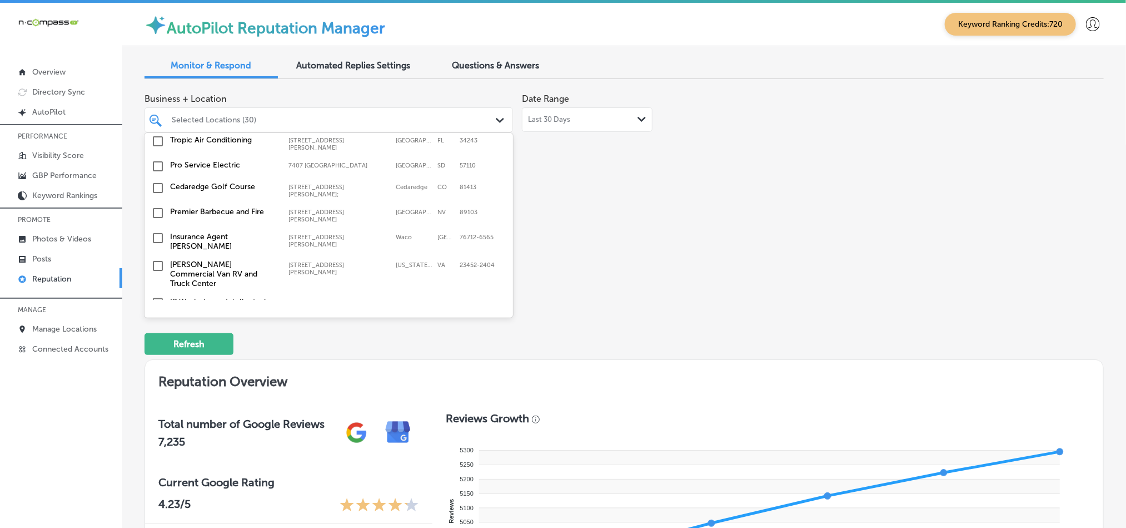
scroll to position [3607, 0]
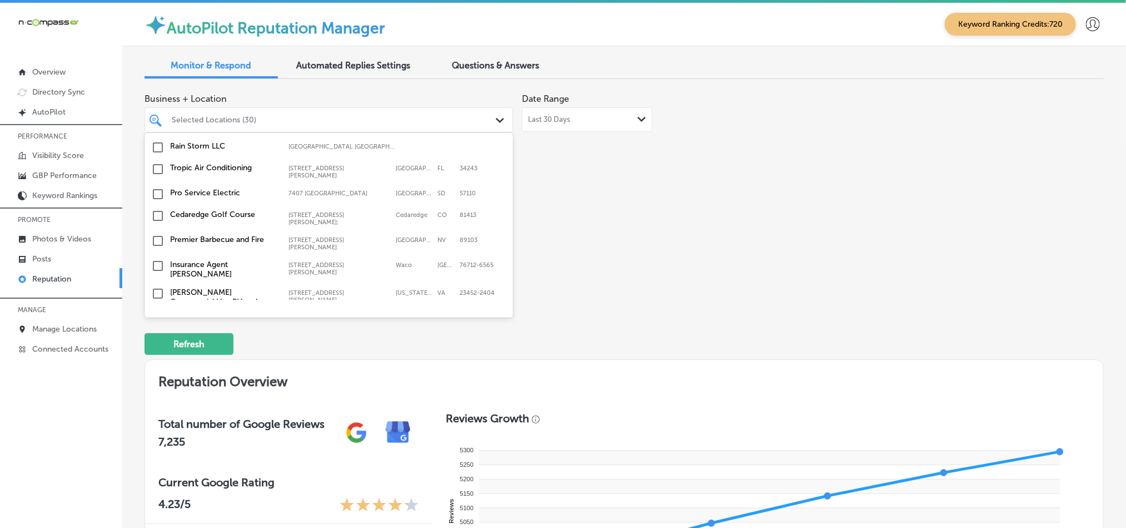
click at [156, 352] on input "checkbox" at bounding box center [157, 358] width 13 height 13
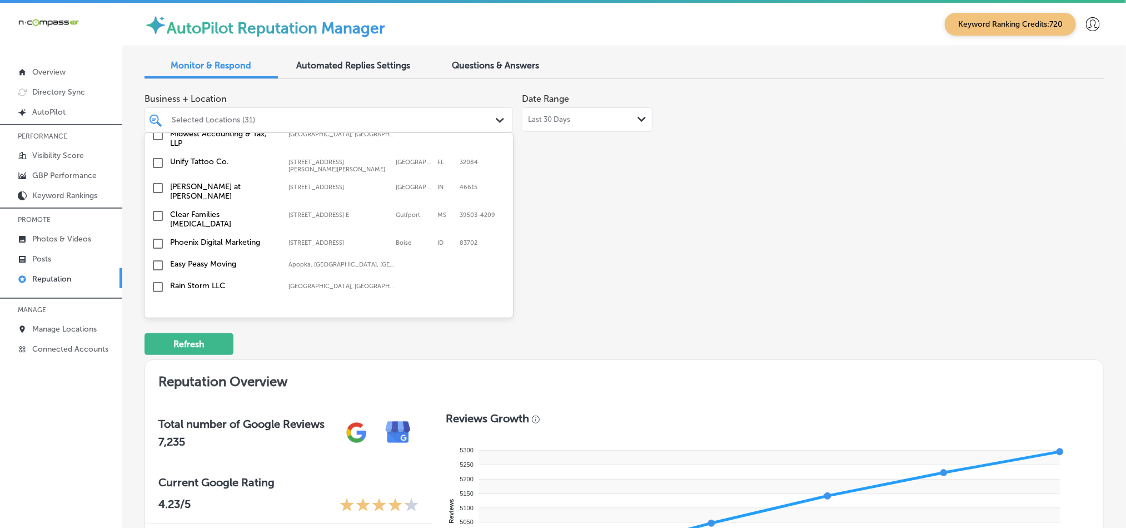
scroll to position [3440, 0]
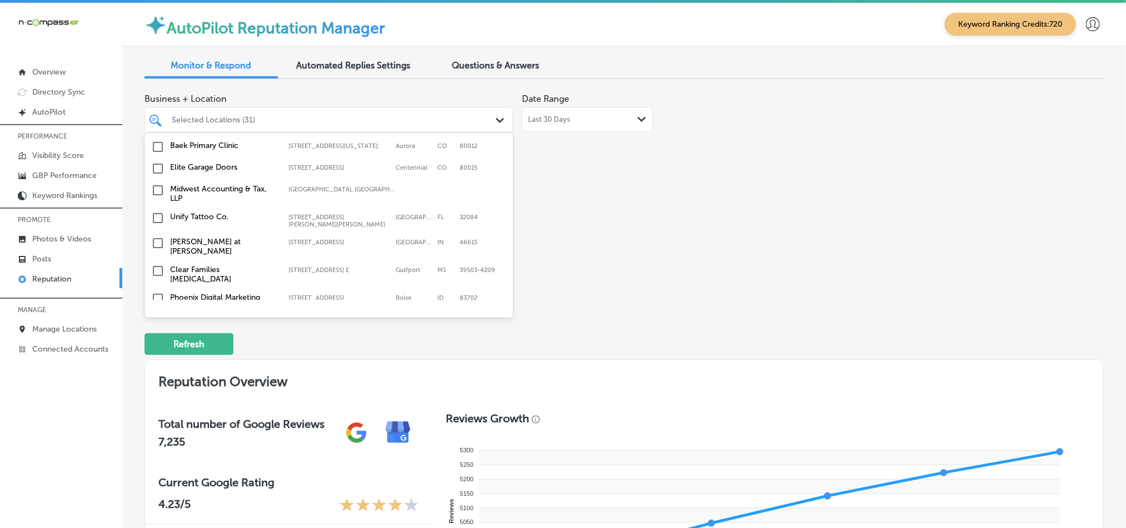
click at [153, 314] on input "checkbox" at bounding box center [157, 320] width 13 height 13
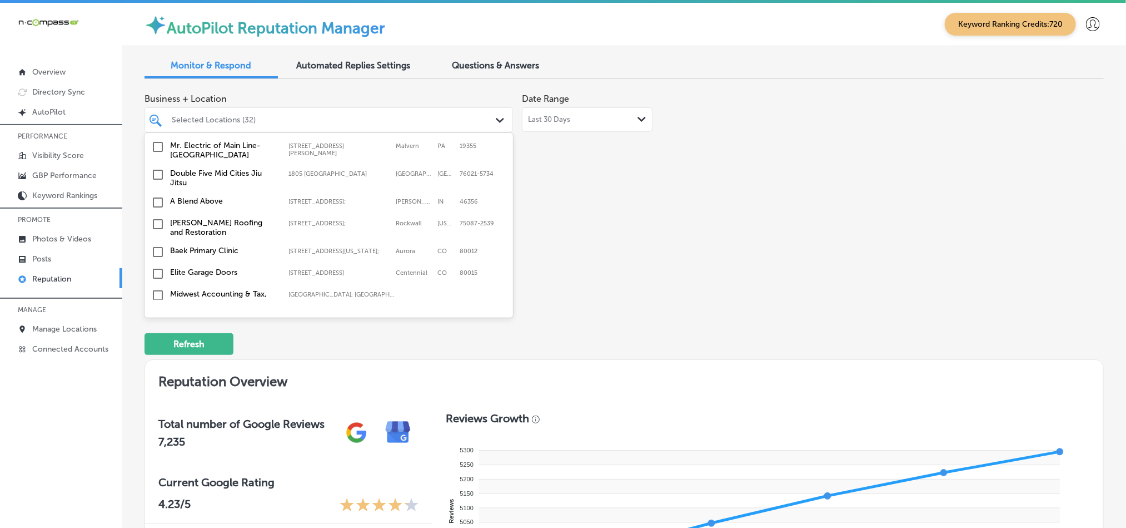
scroll to position [3301, 0]
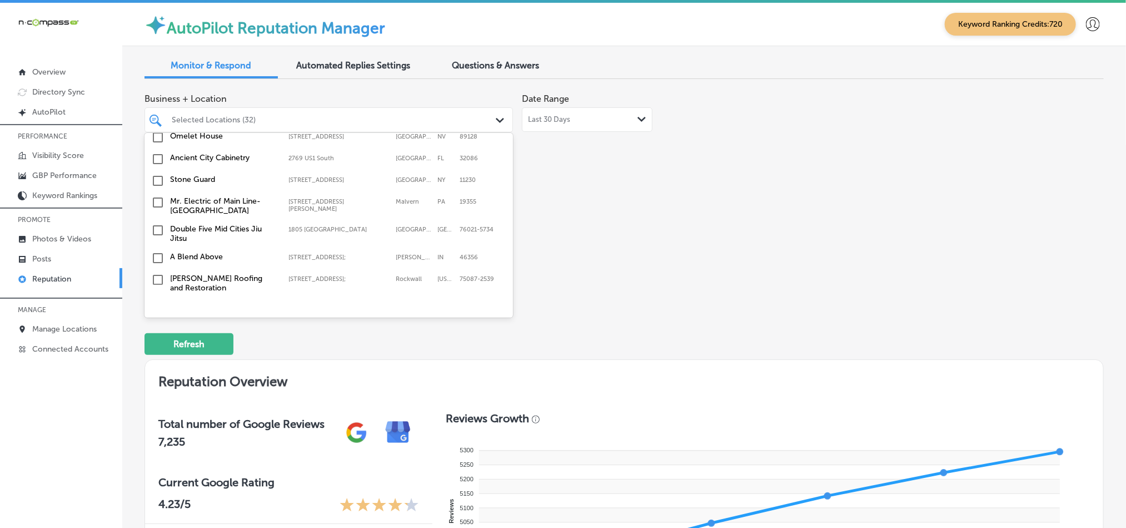
click at [157, 322] on input "checkbox" at bounding box center [157, 328] width 13 height 13
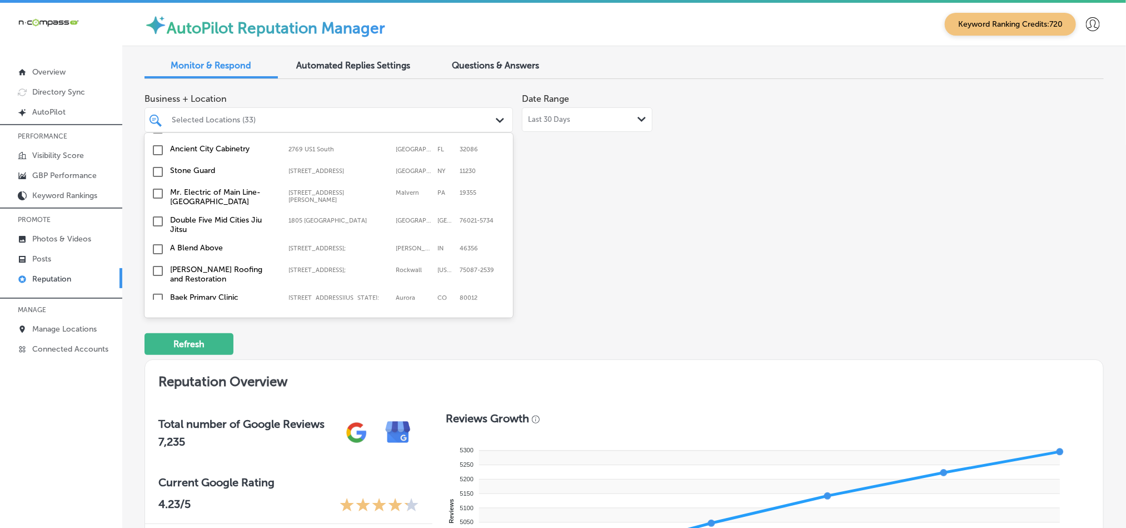
scroll to position [3328, 0]
click at [155, 295] on input "checkbox" at bounding box center [157, 301] width 13 height 13
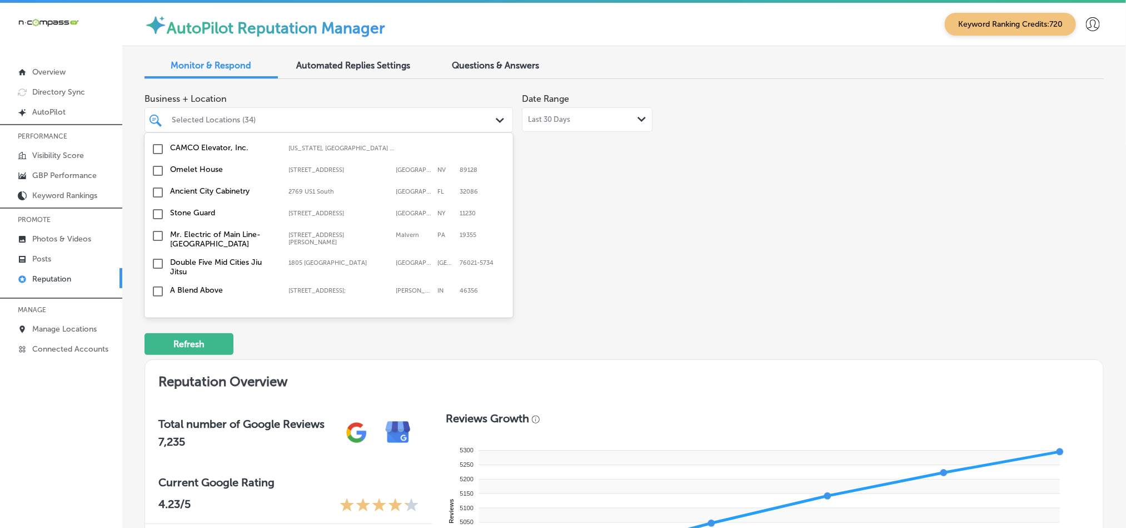
scroll to position [3301, 0]
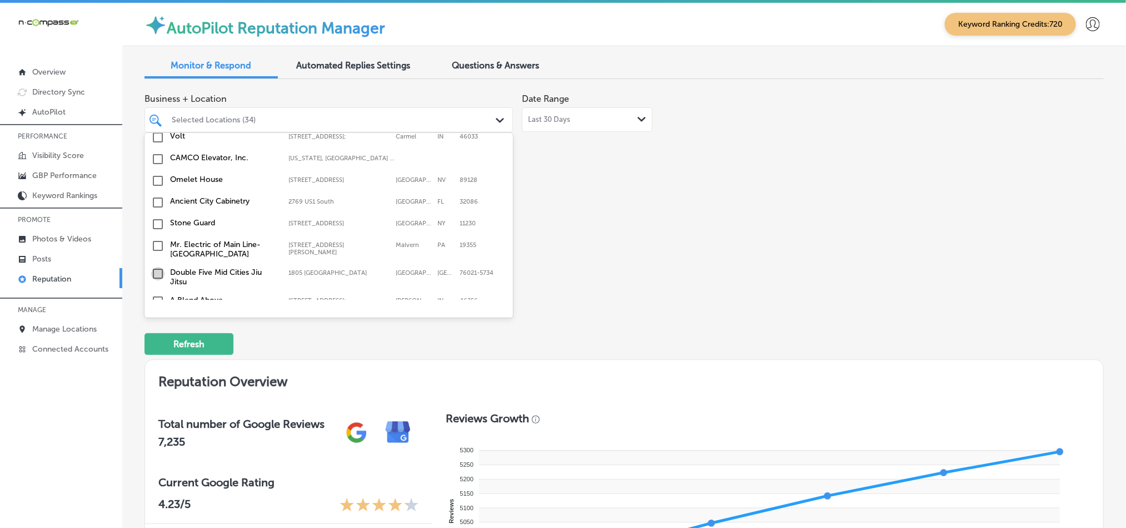
click at [155, 267] on input "checkbox" at bounding box center [157, 273] width 13 height 13
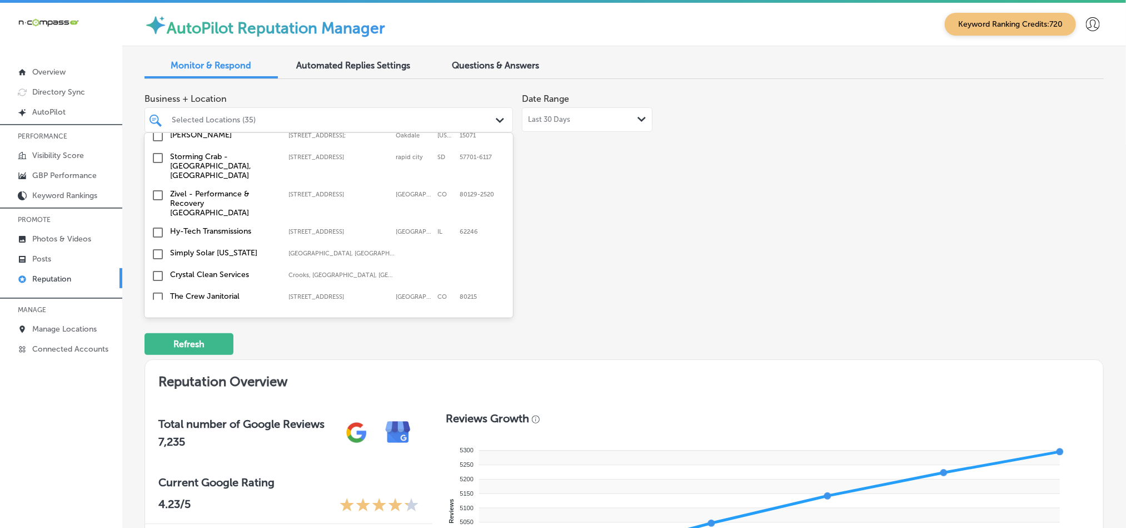
scroll to position [3023, 0]
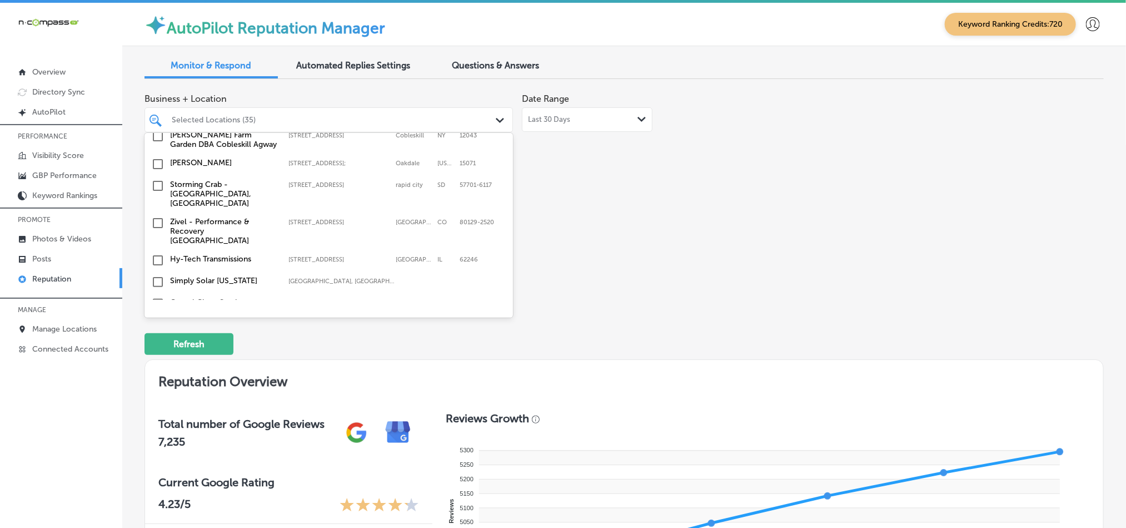
click at [156, 340] on input "checkbox" at bounding box center [157, 346] width 13 height 13
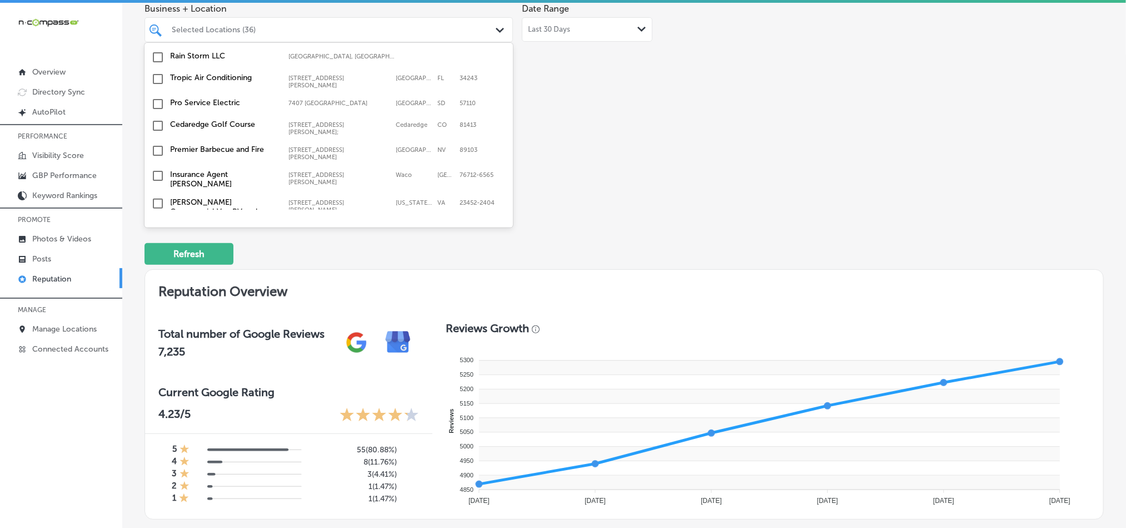
scroll to position [111, 0]
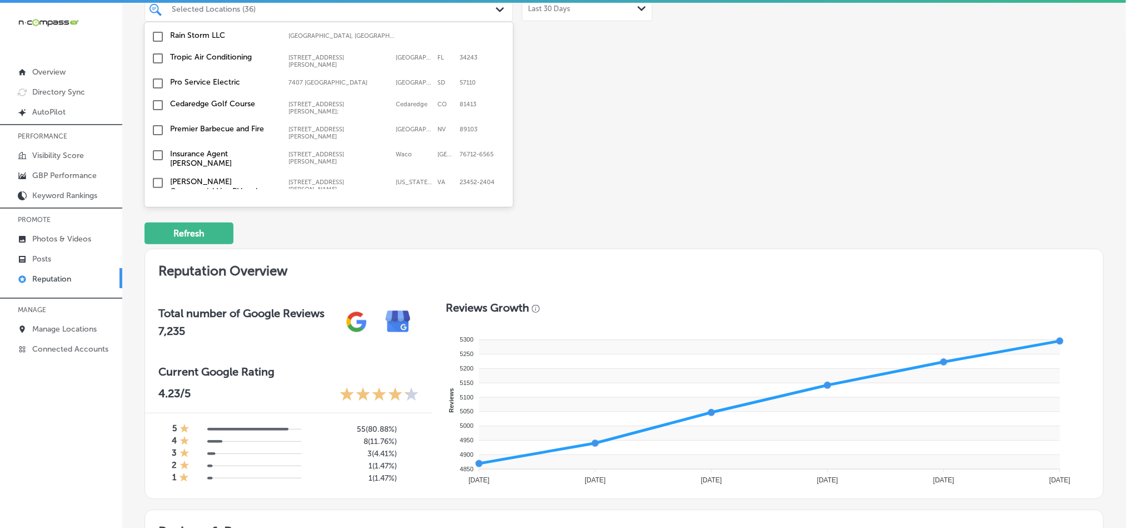
click at [158, 241] on input "checkbox" at bounding box center [157, 247] width 13 height 13
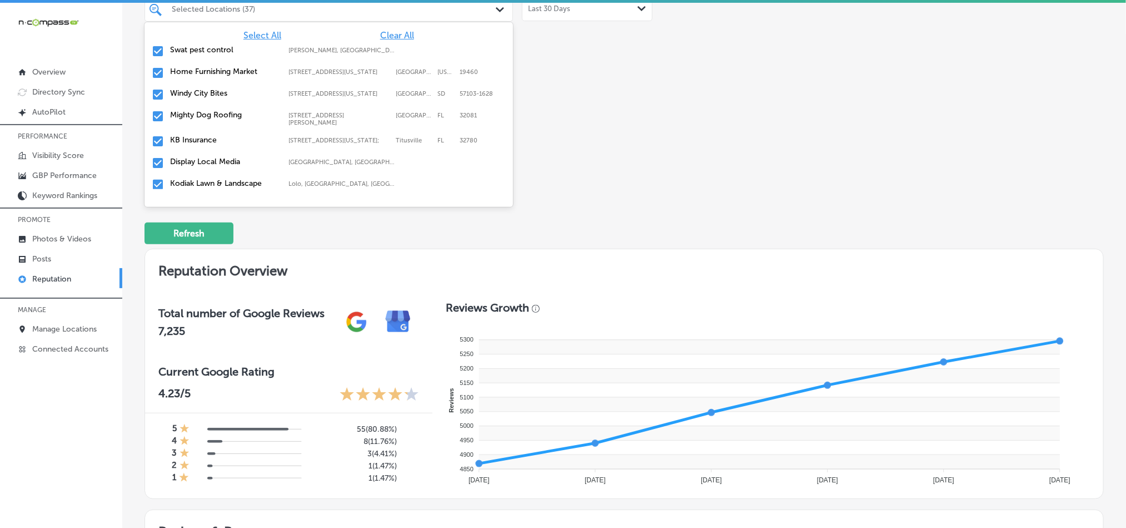
click at [634, 160] on div "Business + Location option [STREET_ADDRESS][US_STATE]; focused, 6 of 159. 159 r…" at bounding box center [433, 81] width 576 height 209
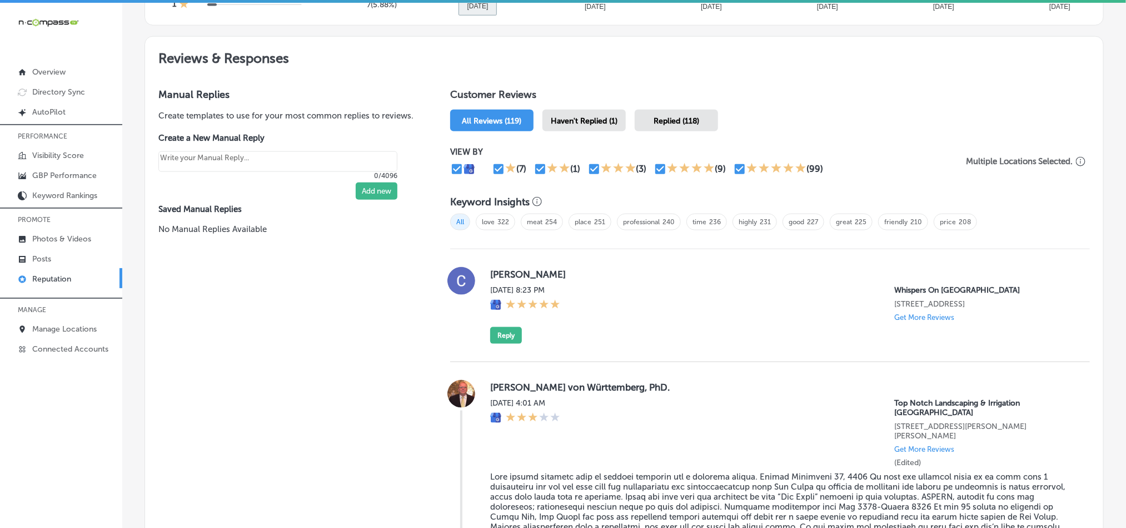
scroll to position [556, 0]
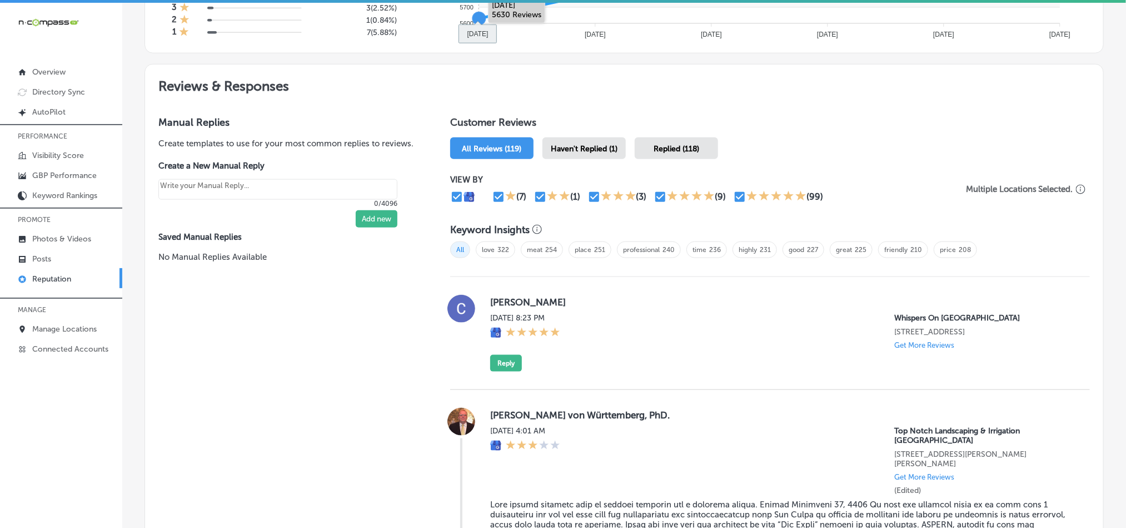
click at [587, 144] on span "Haven't Replied (1)" at bounding box center [584, 148] width 67 height 9
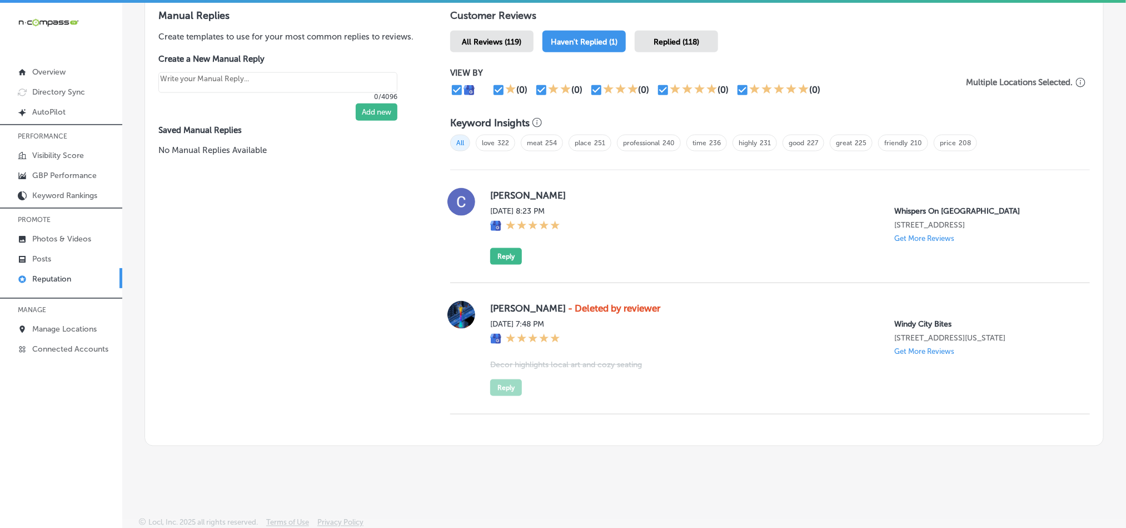
scroll to position [672, 0]
drag, startPoint x: 489, startPoint y: 187, endPoint x: 579, endPoint y: 177, distance: 90.6
click at [579, 188] on label "[PERSON_NAME]" at bounding box center [781, 193] width 582 height 11
copy label "[PERSON_NAME]"
click at [602, 205] on div "[DATE] 8:23 PM Whispers On [GEOGRAPHIC_DATA] [STREET_ADDRESS] Get More Reviews" at bounding box center [781, 223] width 582 height 36
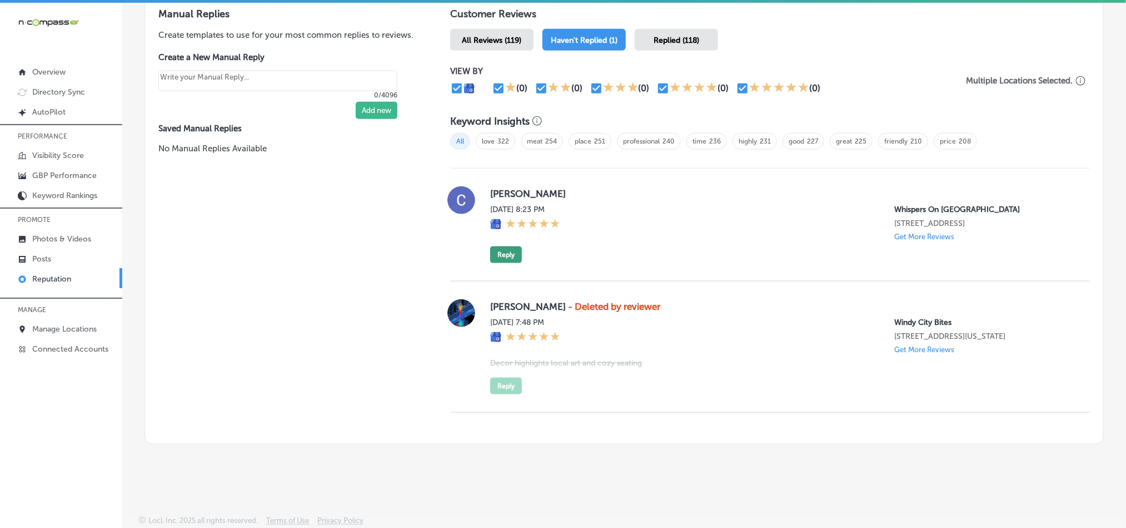
click at [509, 249] on button "Reply" at bounding box center [506, 254] width 32 height 17
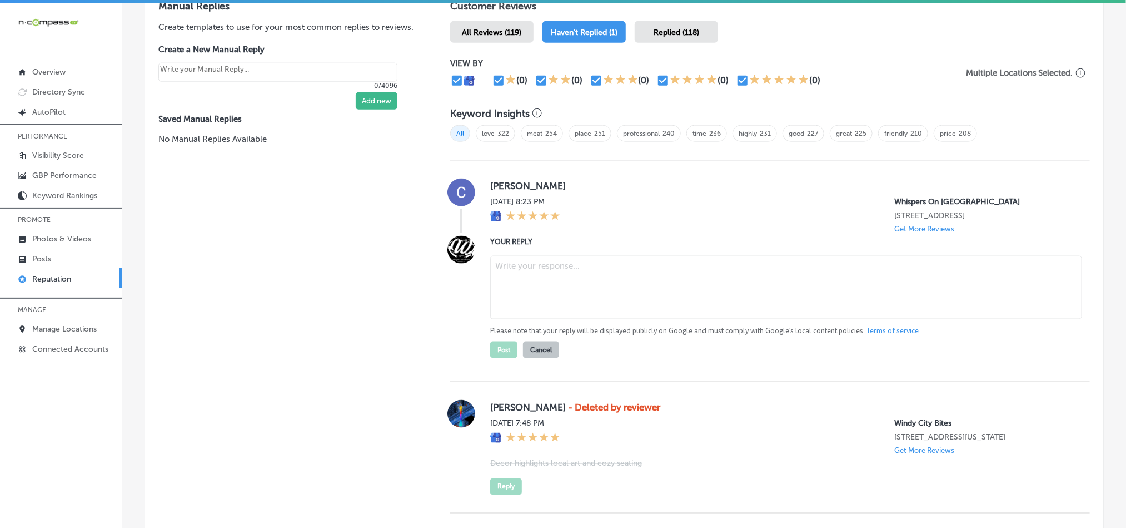
type textarea "x"
click at [558, 295] on textarea at bounding box center [786, 287] width 592 height 63
paste textarea "Hi [PERSON_NAME], thank you for the 5-star review! We’re so glad to hear you ha…"
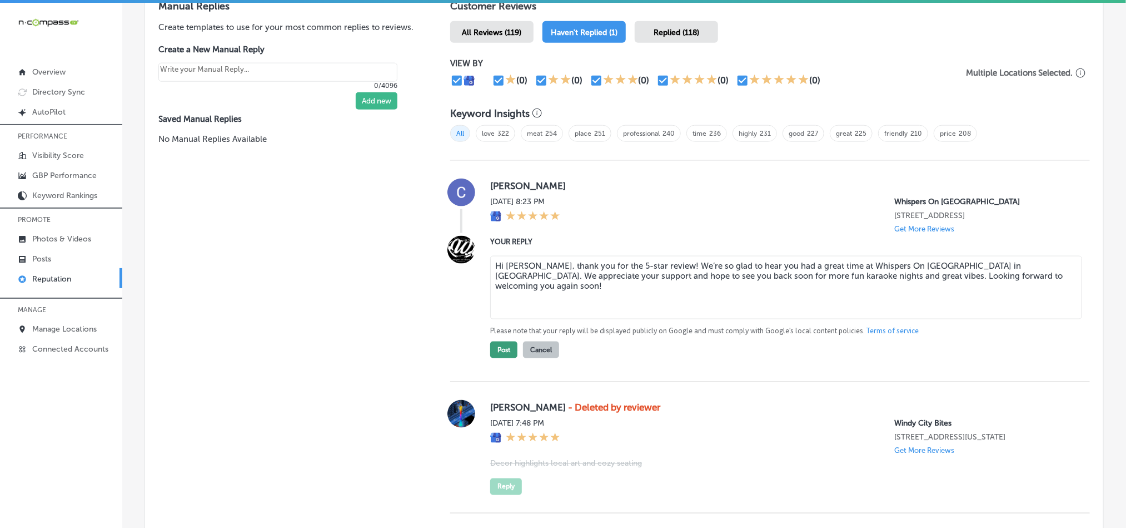
type textarea "Hi [PERSON_NAME], thank you for the 5-star review! We’re so glad to hear you ha…"
click at [499, 354] on button "Post" at bounding box center [503, 349] width 27 height 17
type textarea "x"
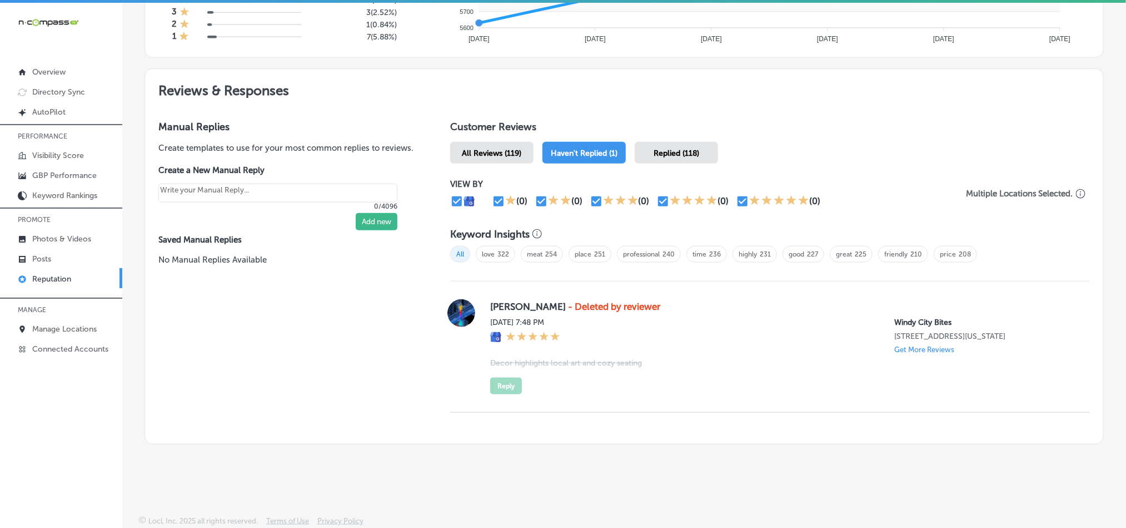
scroll to position [549, 0]
